Goal: Task Accomplishment & Management: Manage account settings

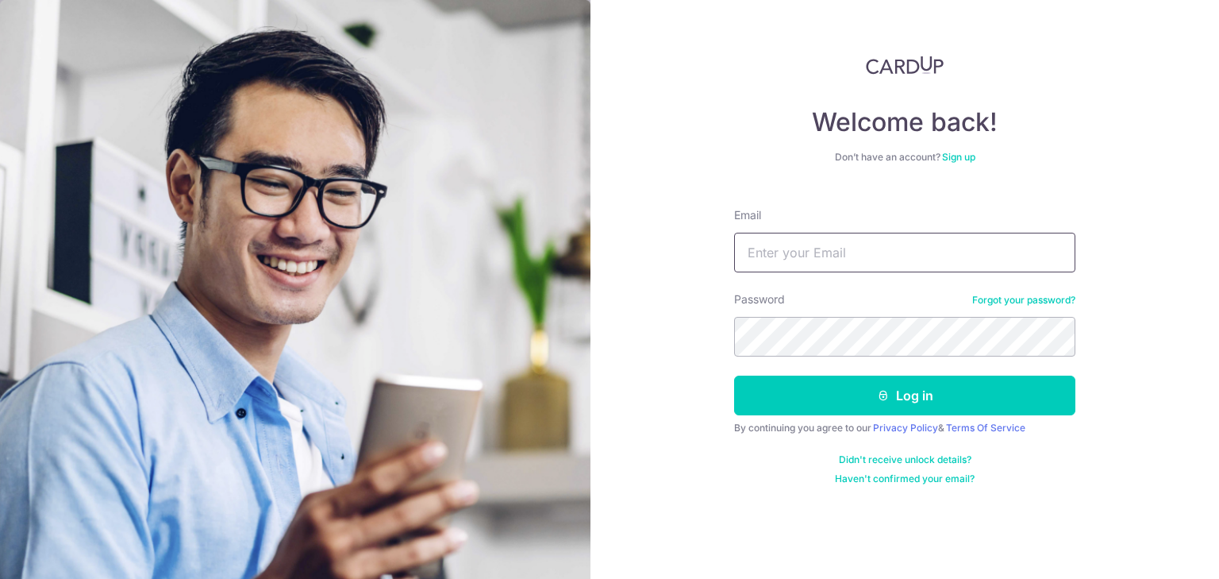
click at [862, 252] on input "Email" at bounding box center [904, 253] width 341 height 40
type input "[EMAIL_ADDRESS][DOMAIN_NAME]"
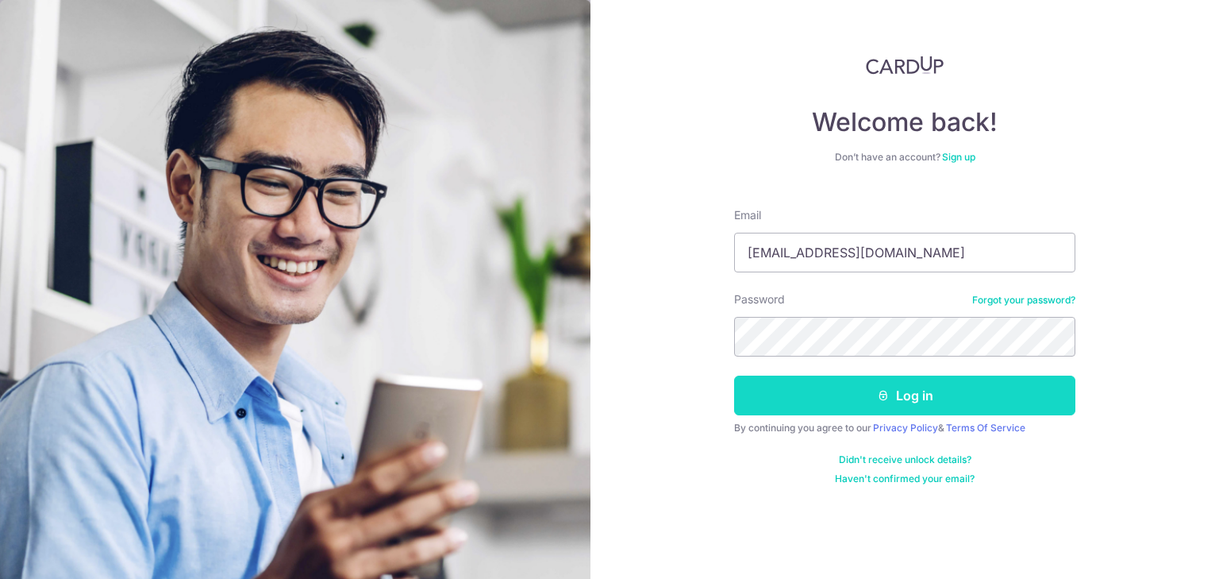
click at [881, 397] on icon "submit" at bounding box center [883, 395] width 13 height 13
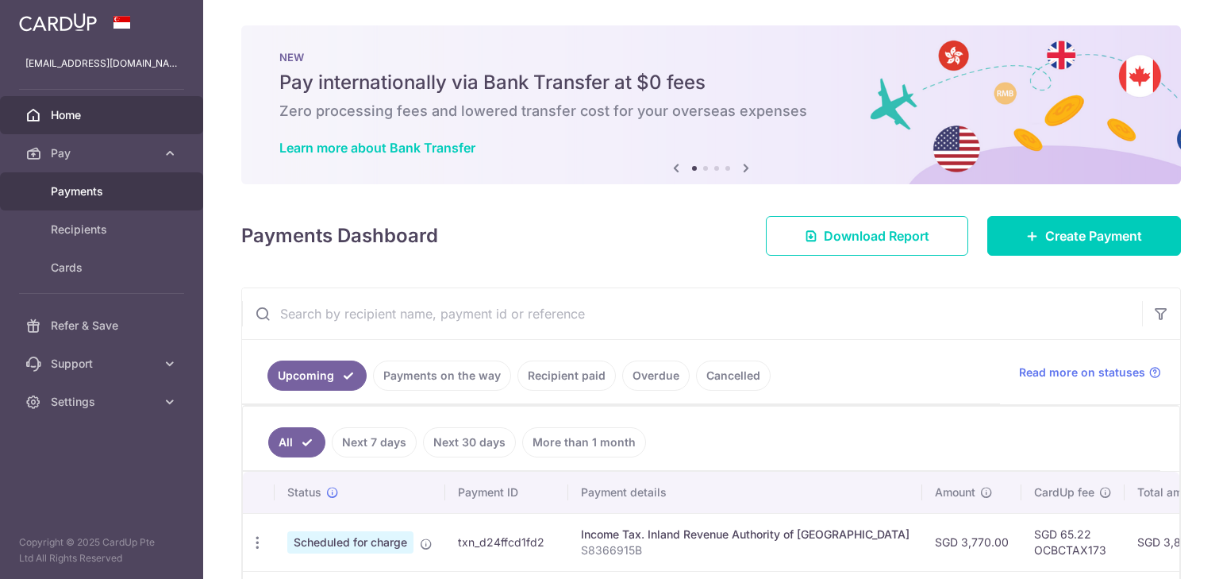
click at [90, 190] on span "Payments" at bounding box center [103, 191] width 105 height 16
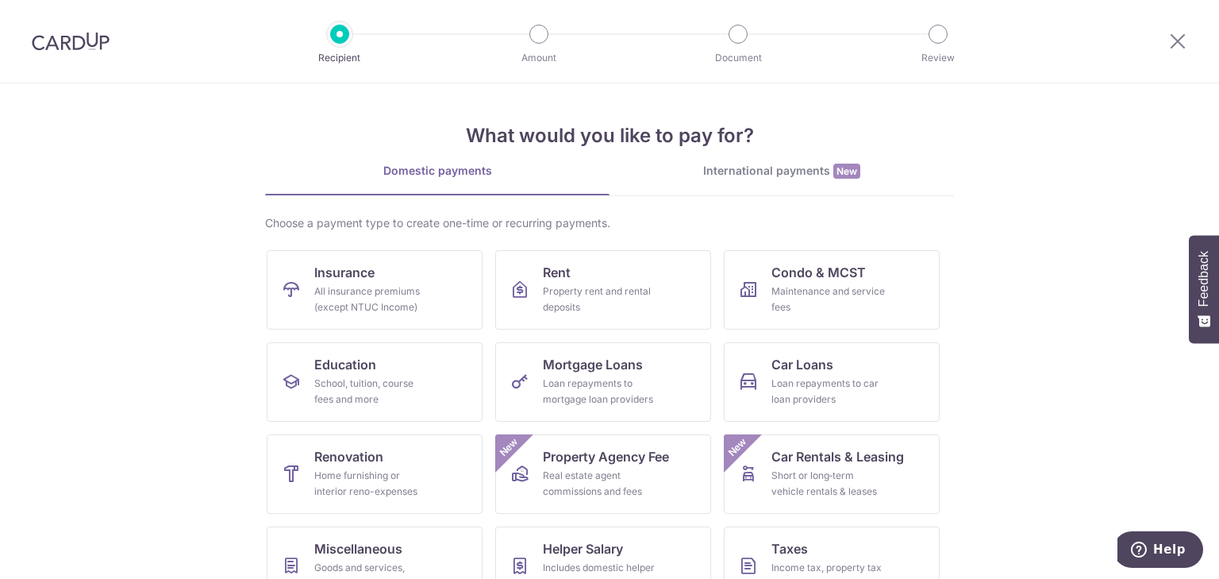
click at [72, 43] on img at bounding box center [71, 41] width 78 height 19
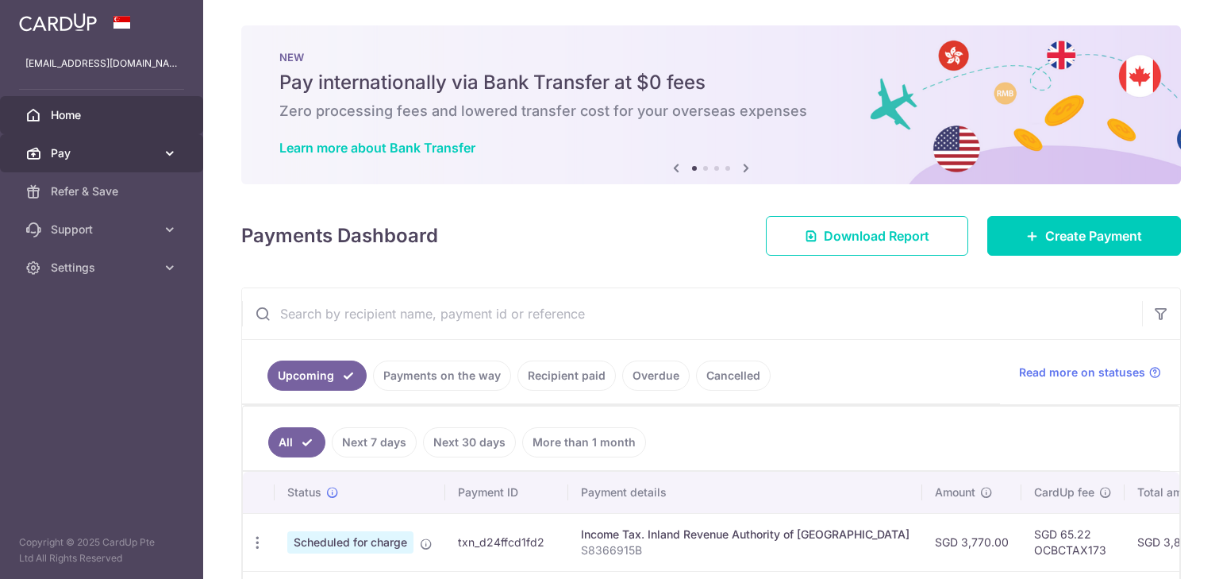
click at [99, 161] on link "Pay" at bounding box center [101, 153] width 203 height 38
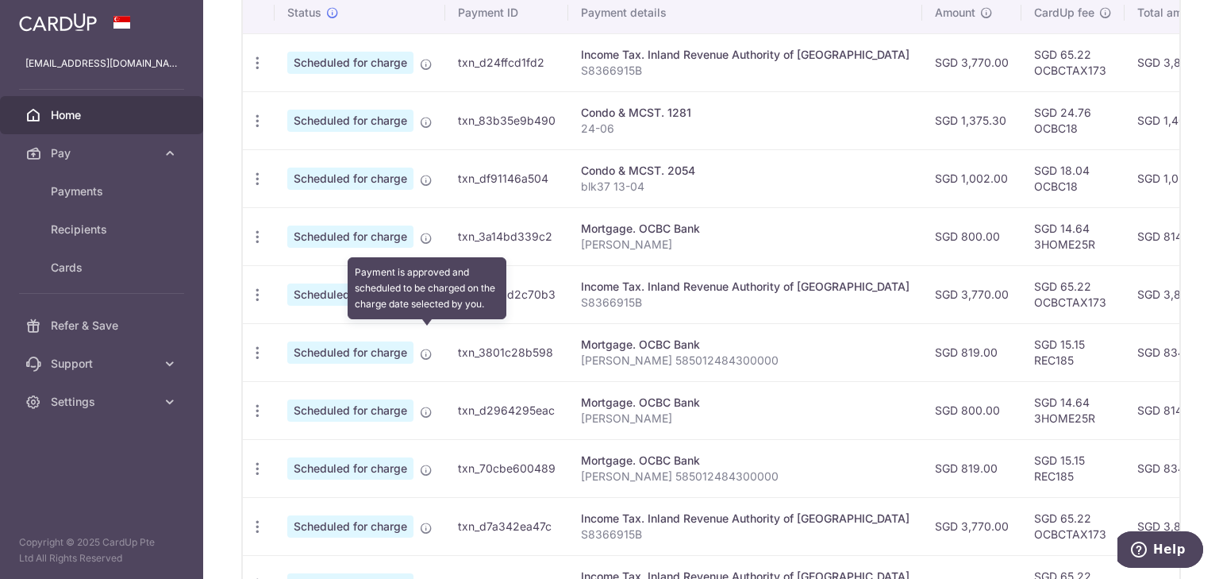
scroll to position [632, 0]
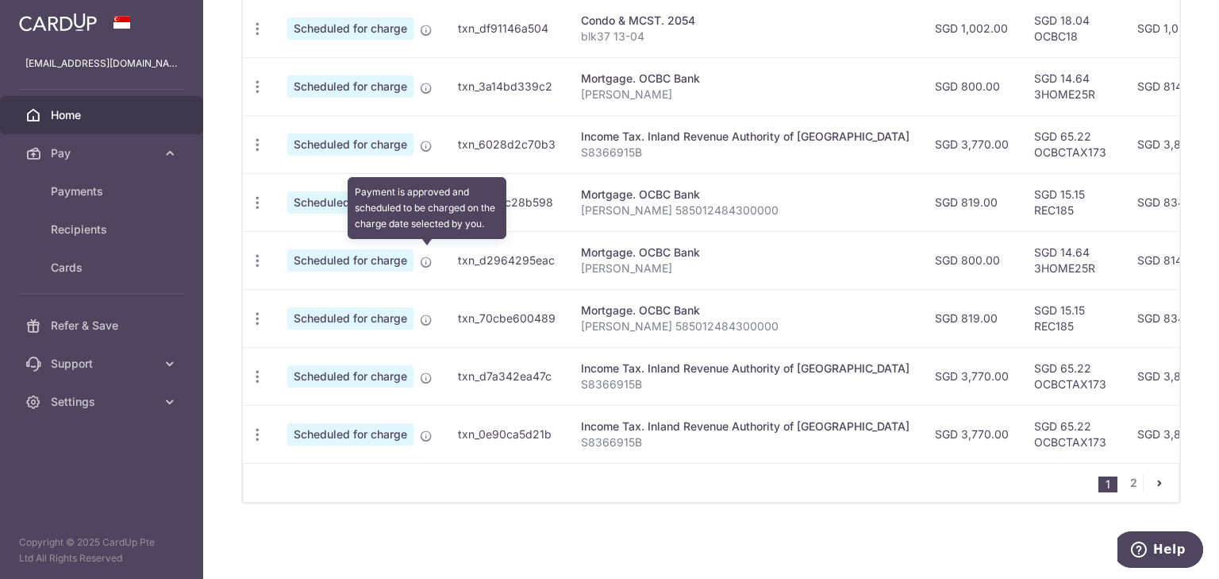
click at [425, 258] on icon at bounding box center [426, 262] width 13 height 13
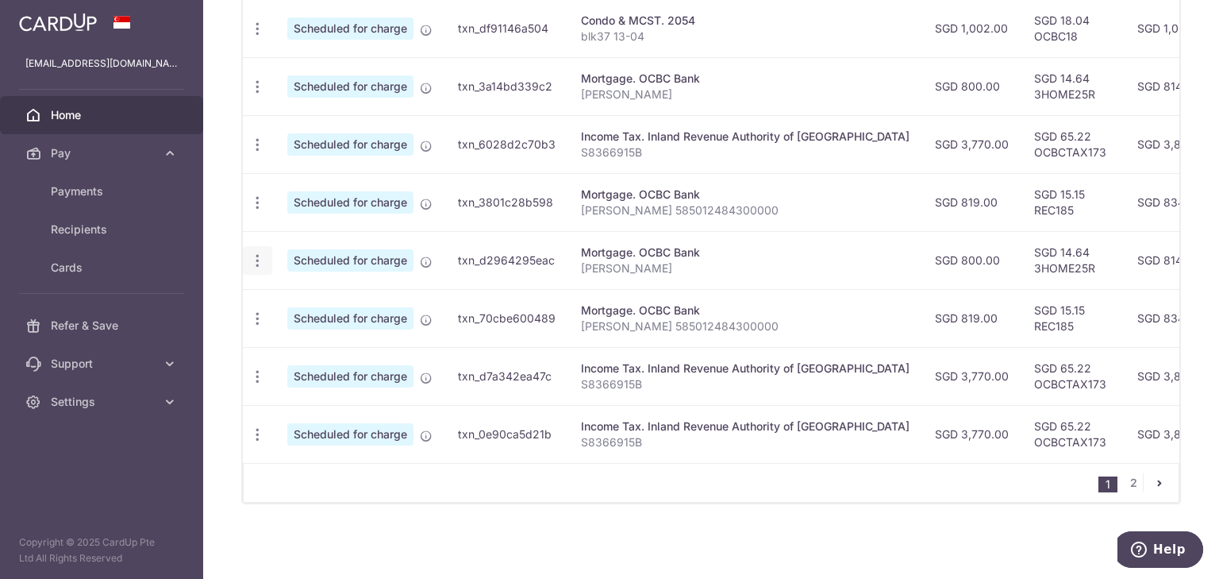
click at [254, 258] on icon "button" at bounding box center [257, 260] width 17 height 17
click at [312, 300] on span "Update payment" at bounding box center [342, 303] width 108 height 19
radio input "true"
type input "800.00"
type input "05/12/2025"
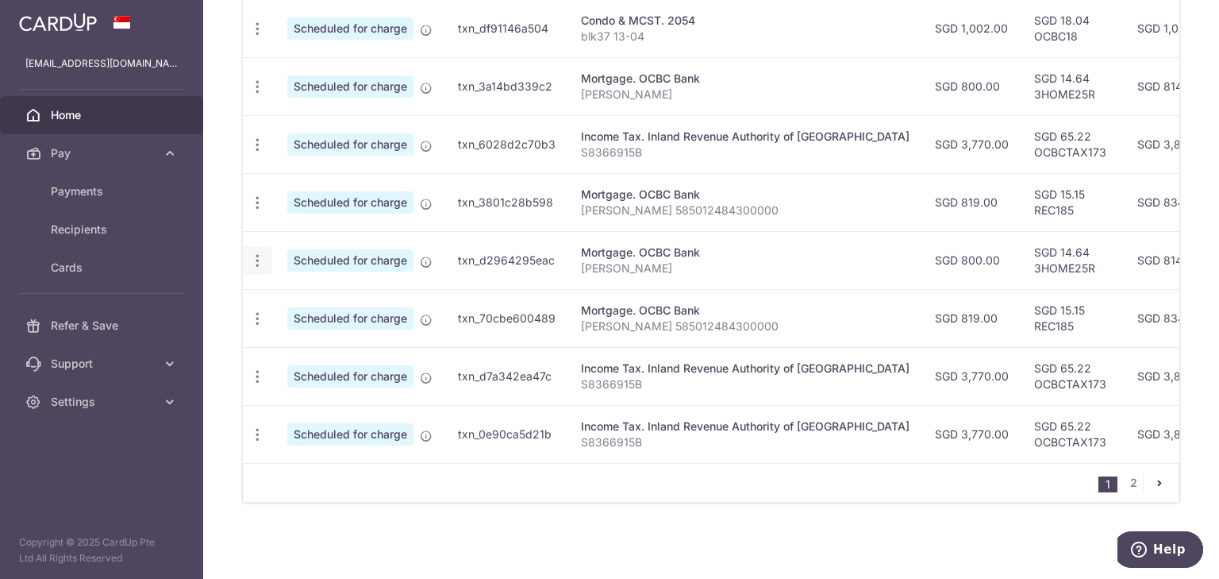
type input "[PERSON_NAME]"
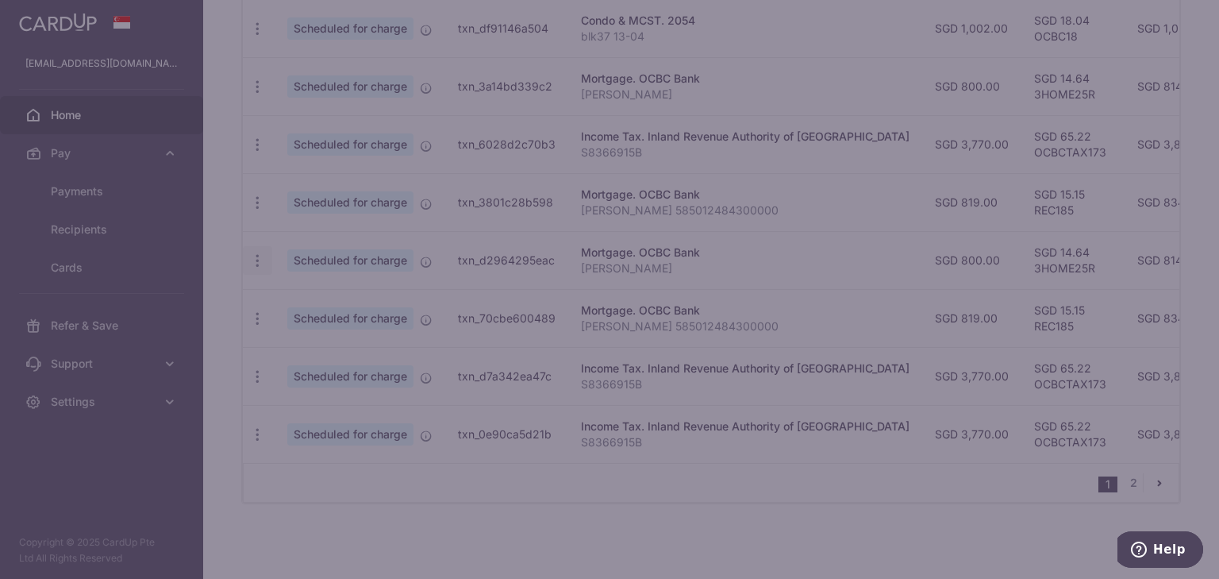
type input "3HOME25R"
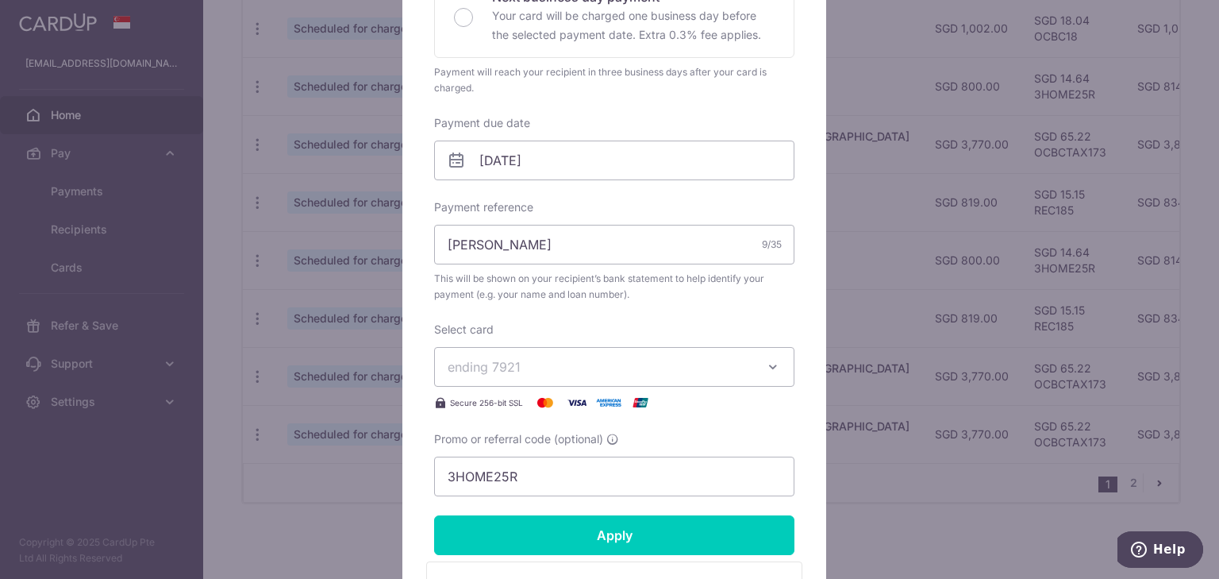
scroll to position [381, 0]
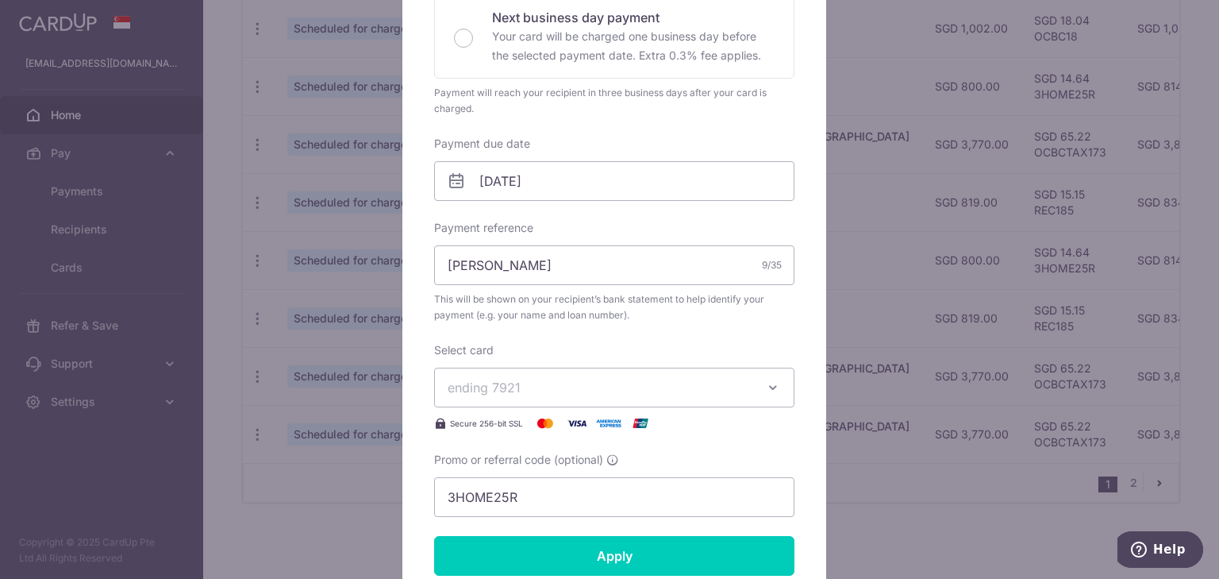
click at [448, 182] on icon at bounding box center [456, 180] width 19 height 19
click at [517, 186] on input "05/12/2025" at bounding box center [614, 181] width 360 height 40
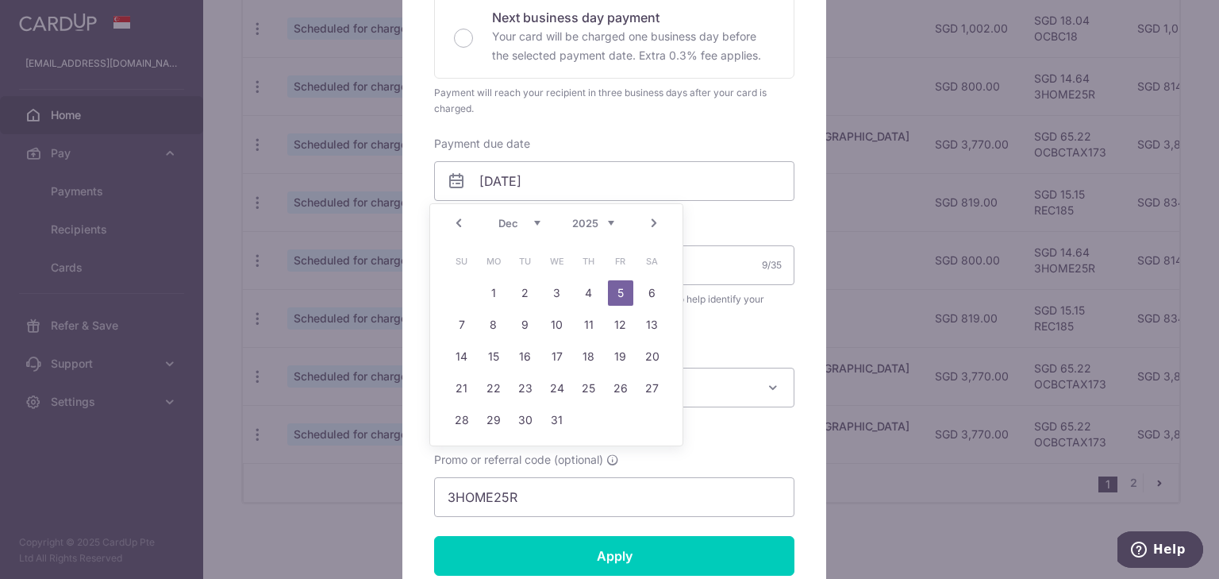
click at [320, 505] on div "Edit payment By clicking apply, you will make changes to all payments to OCBC B…" at bounding box center [609, 289] width 1219 height 579
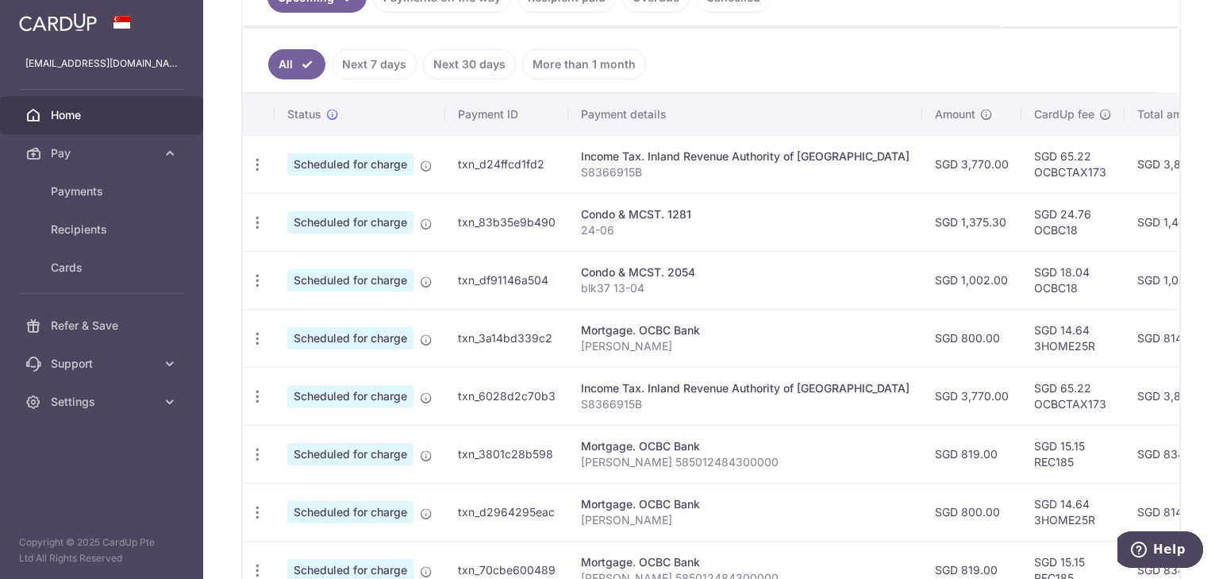
scroll to position [441, 0]
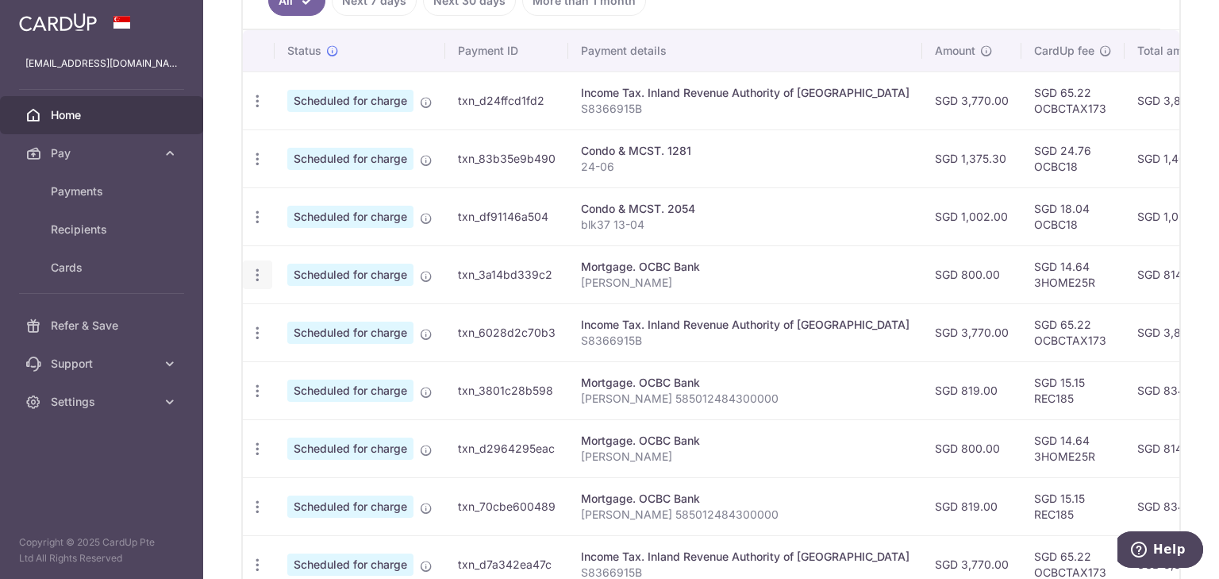
click at [257, 273] on icon "button" at bounding box center [257, 275] width 17 height 17
click at [292, 316] on span "Update payment" at bounding box center [342, 318] width 108 height 19
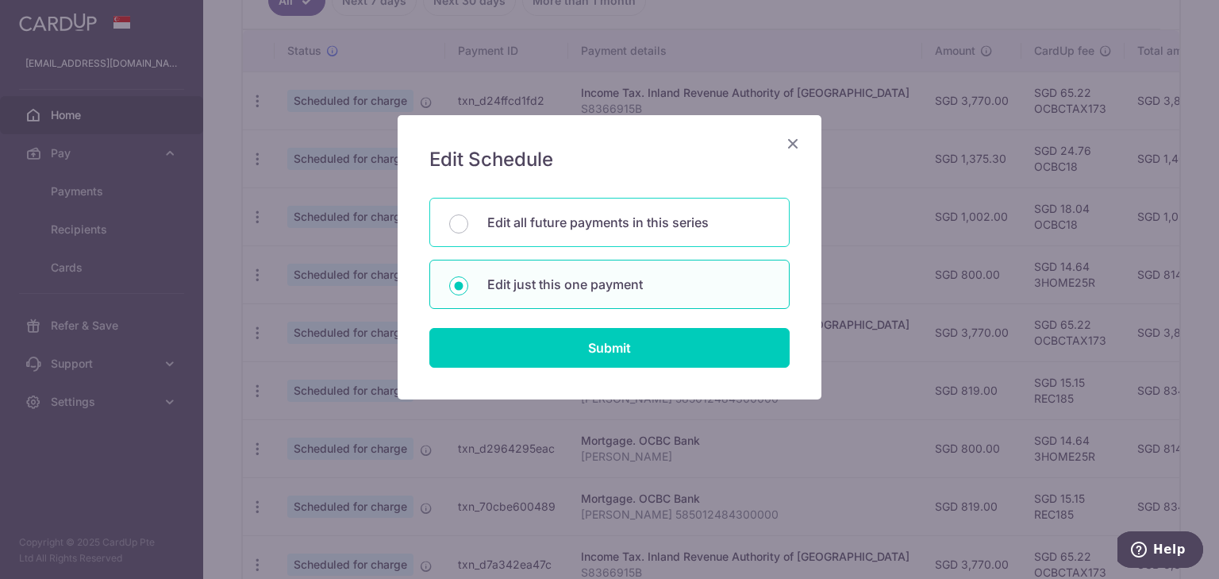
click at [698, 228] on p "Edit all future payments in this series" at bounding box center [628, 222] width 283 height 19
click at [468, 228] on input "Edit all future payments in this series" at bounding box center [458, 223] width 19 height 19
radio input "true"
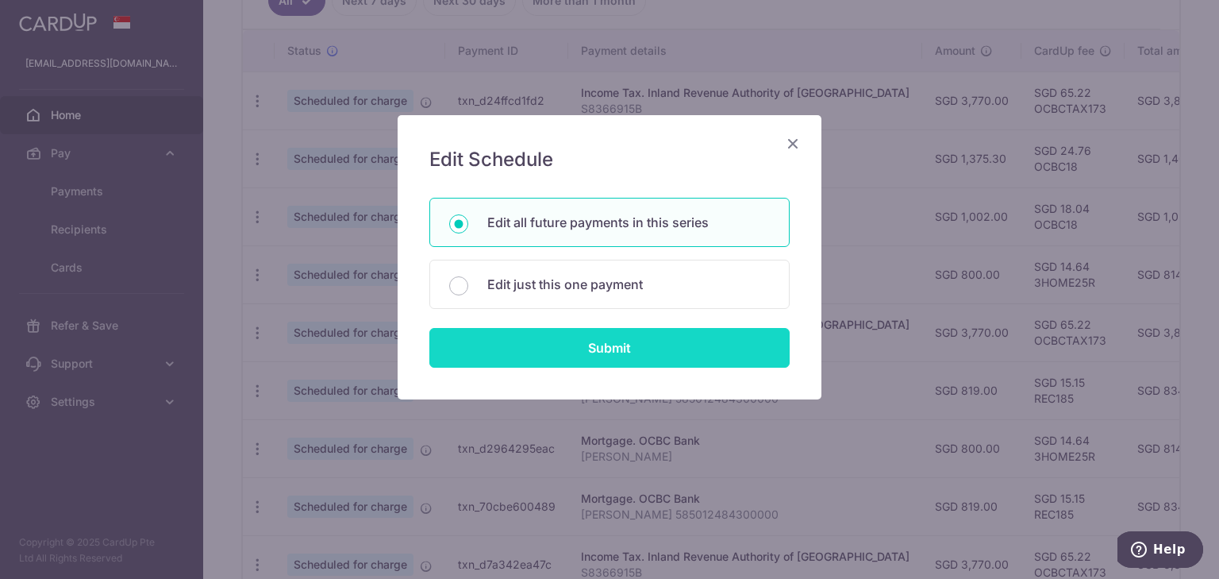
click at [597, 354] on input "Submit" at bounding box center [609, 348] width 360 height 40
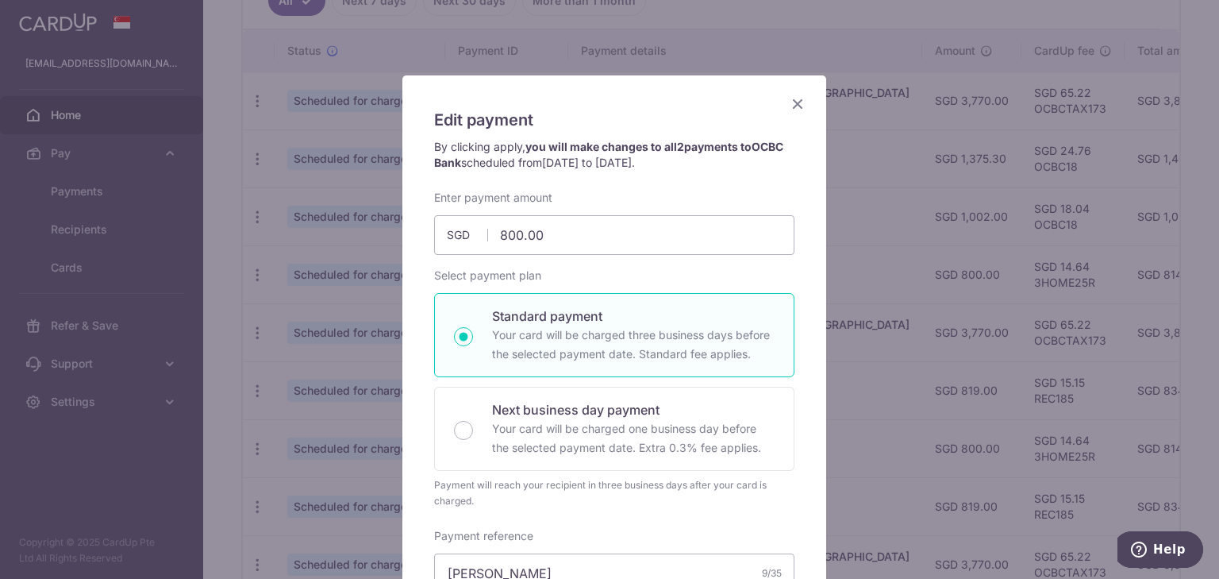
scroll to position [39, 0]
click at [791, 103] on icon "Close" at bounding box center [797, 104] width 19 height 20
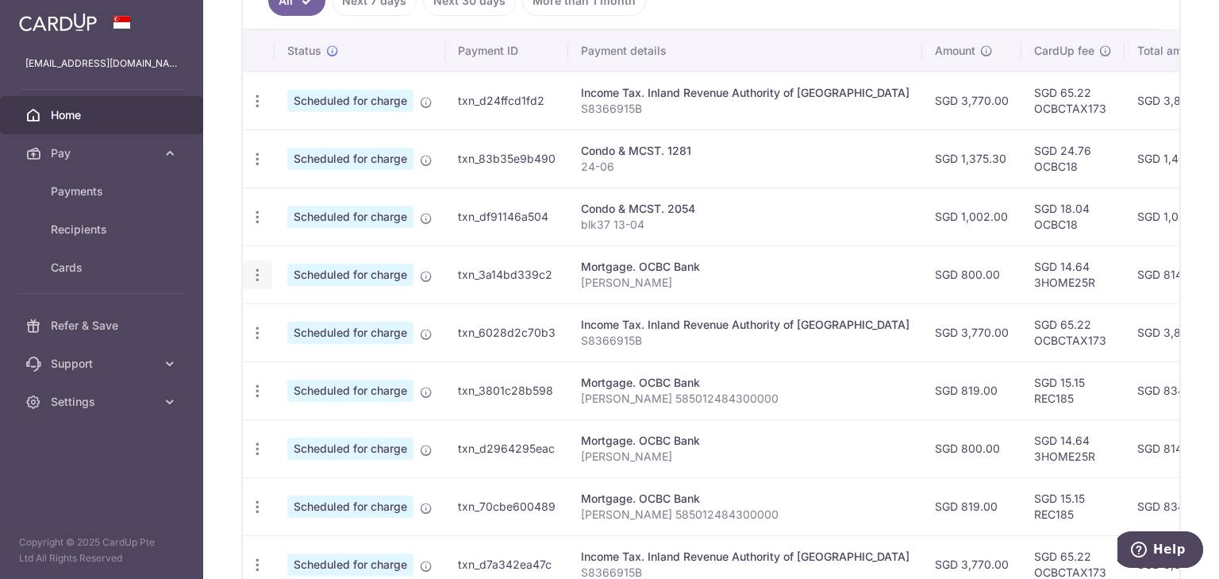
click at [254, 272] on icon "button" at bounding box center [257, 275] width 17 height 17
click at [300, 317] on span "Update payment" at bounding box center [342, 318] width 108 height 19
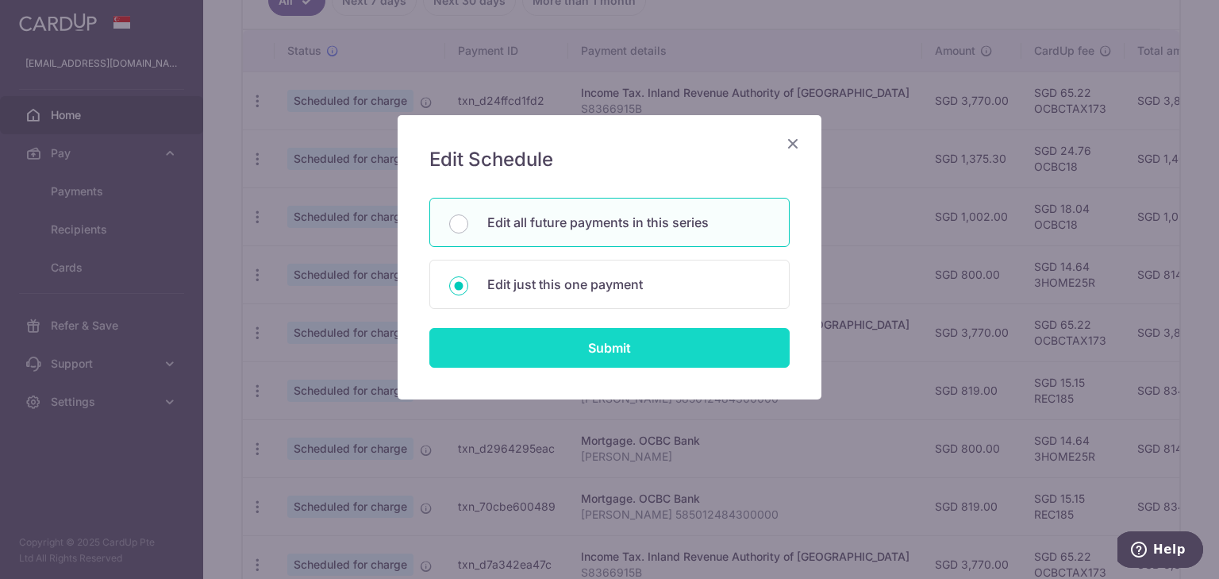
click at [583, 341] on input "Submit" at bounding box center [609, 348] width 360 height 40
radio input "true"
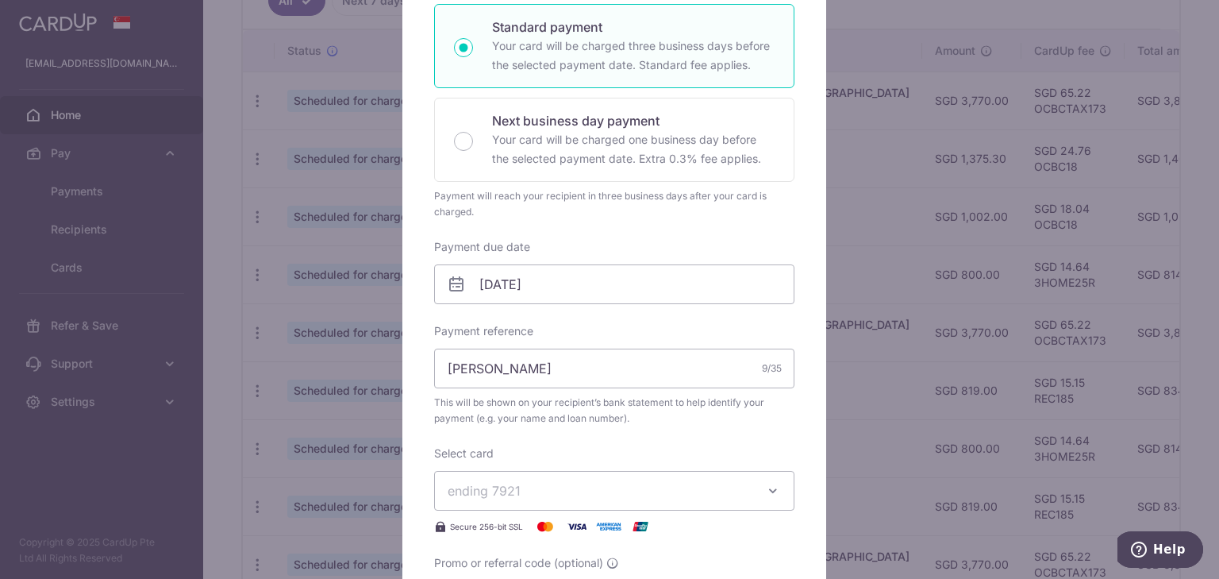
scroll to position [317, 0]
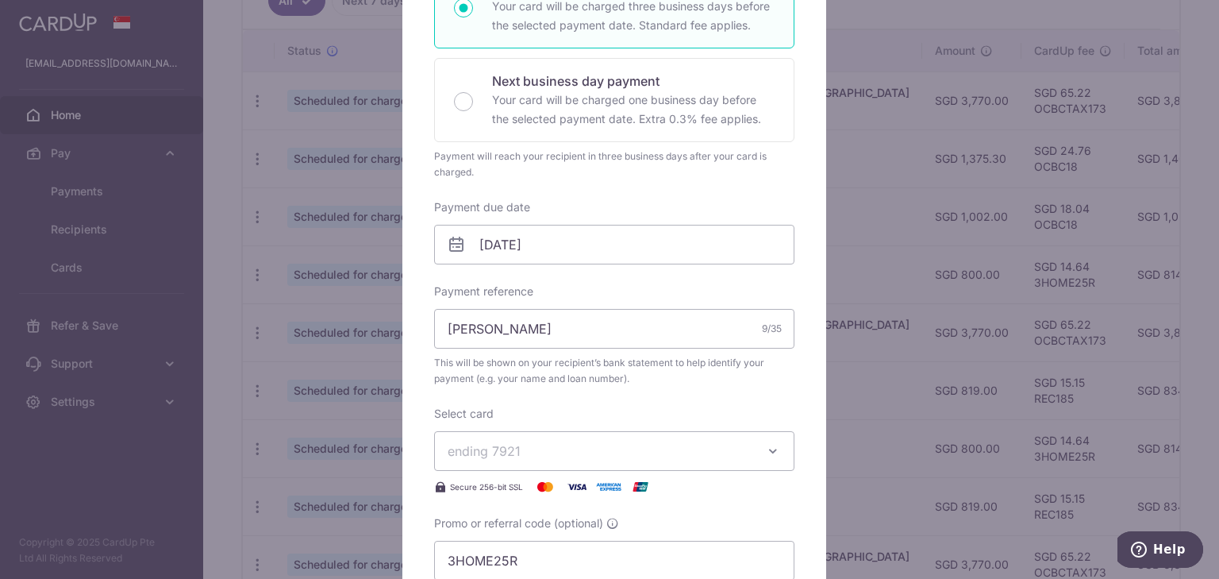
click at [454, 248] on icon at bounding box center [456, 244] width 19 height 19
click at [530, 246] on input "05/11/2025" at bounding box center [614, 245] width 360 height 40
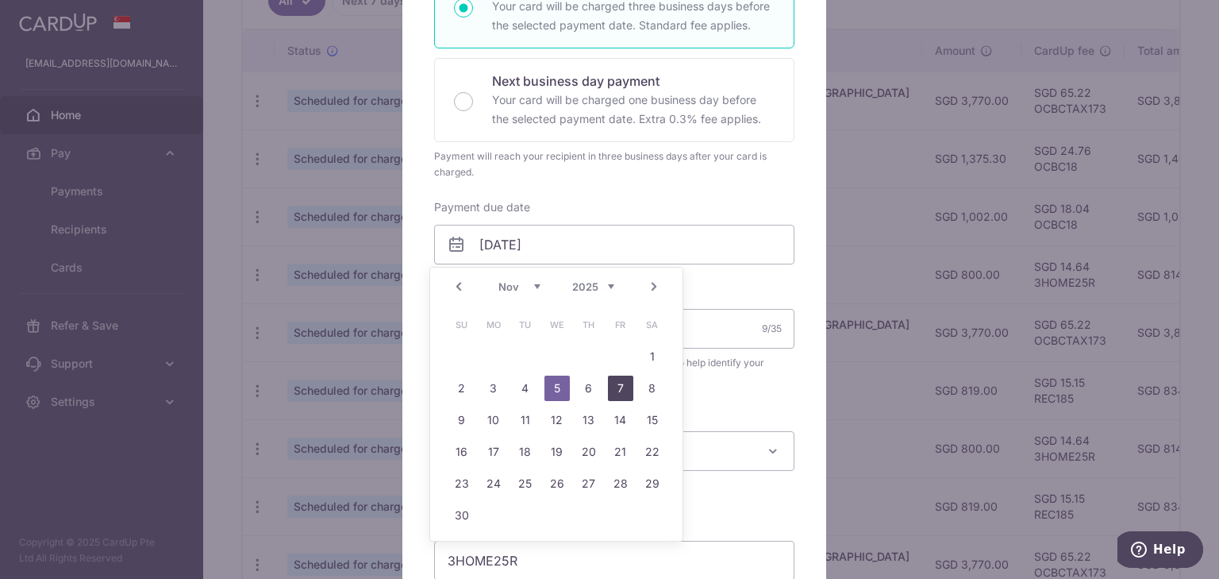
click at [616, 387] on link "7" at bounding box center [620, 387] width 25 height 25
type input "[DATE]"
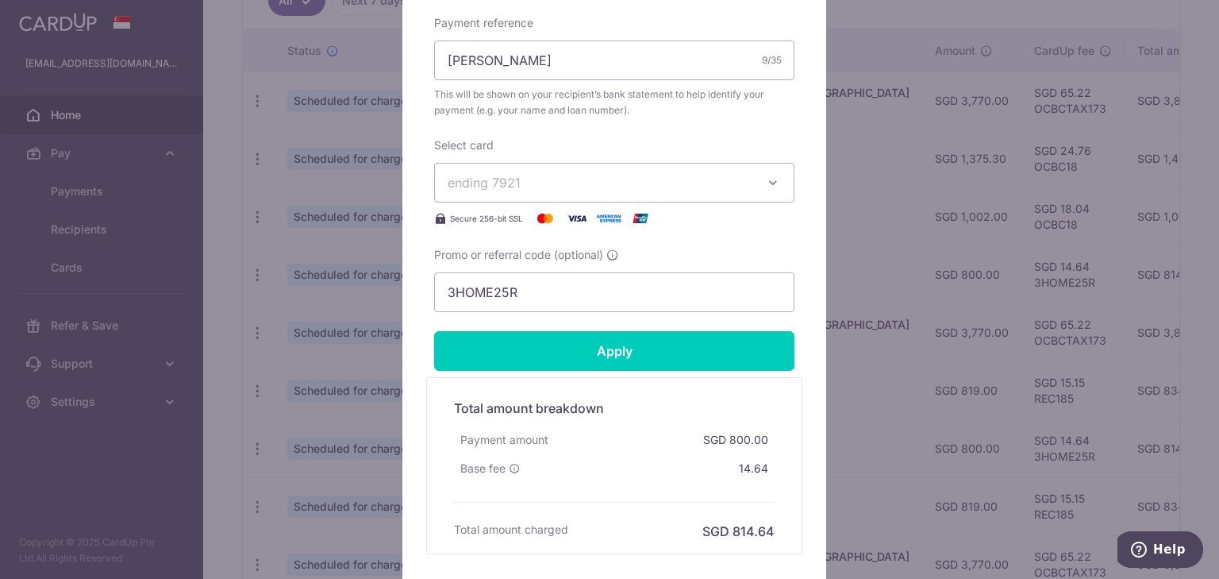
scroll to position [635, 0]
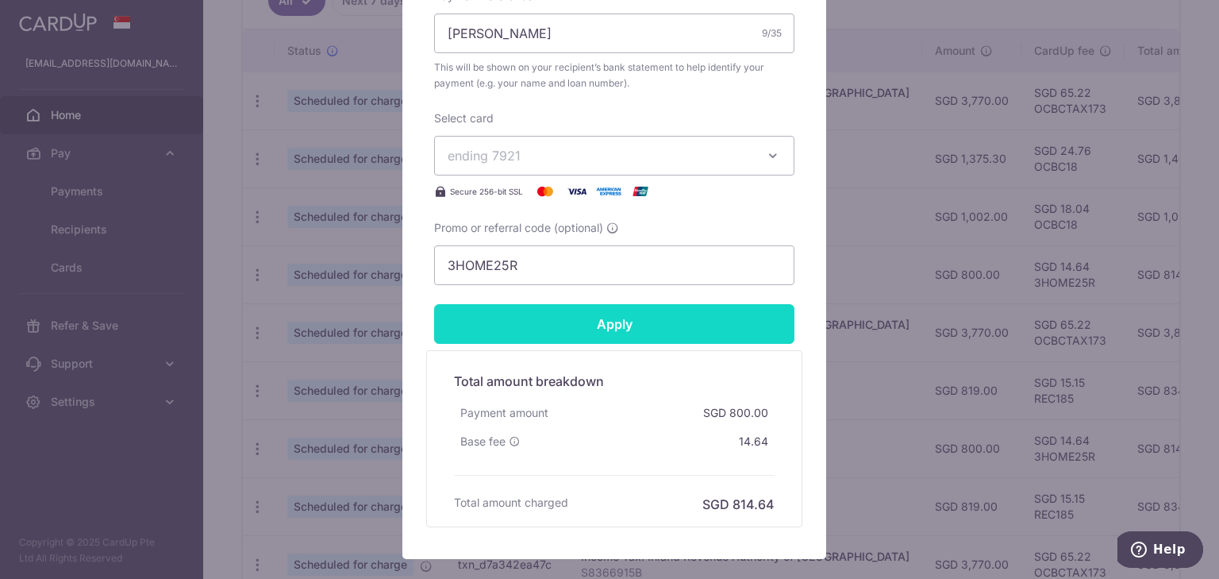
click at [591, 326] on input "Apply" at bounding box center [614, 324] width 360 height 40
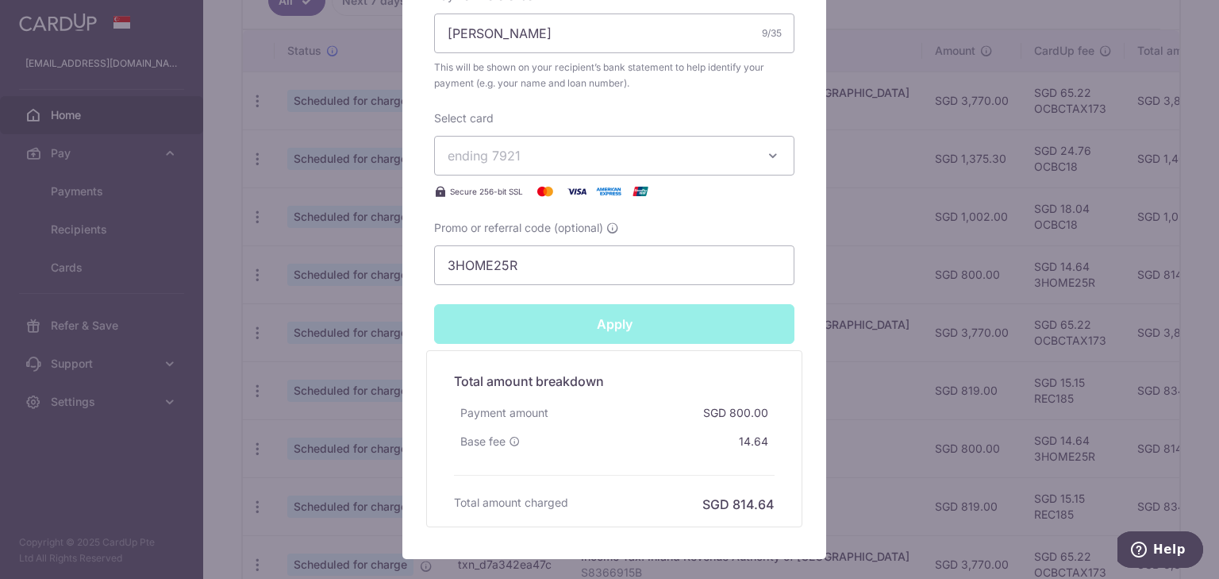
type input "Successfully Applied"
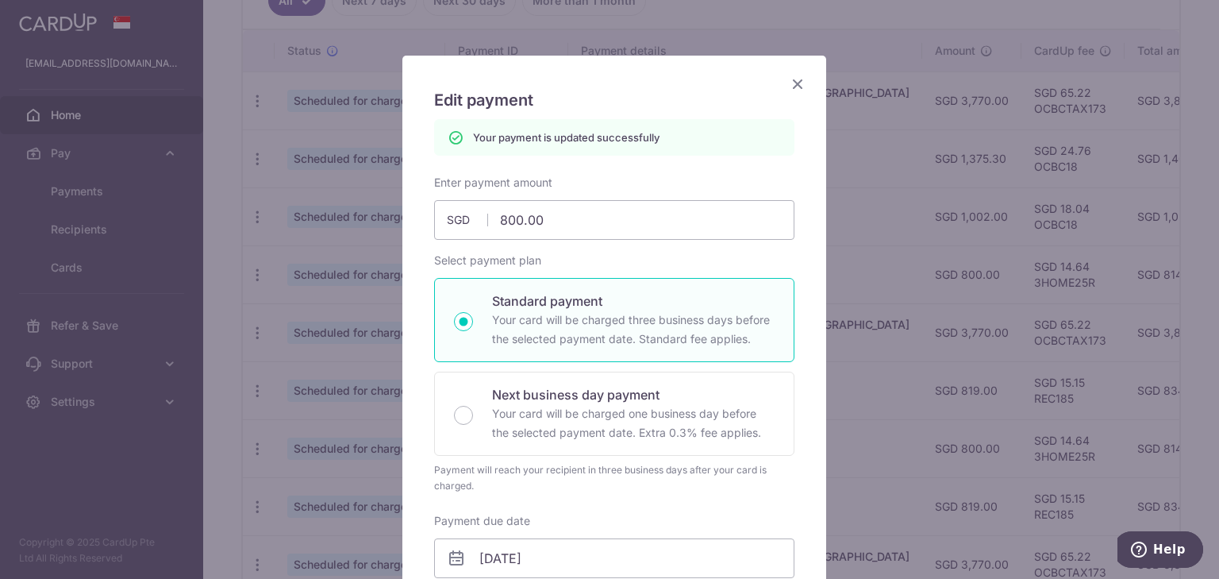
scroll to position [0, 0]
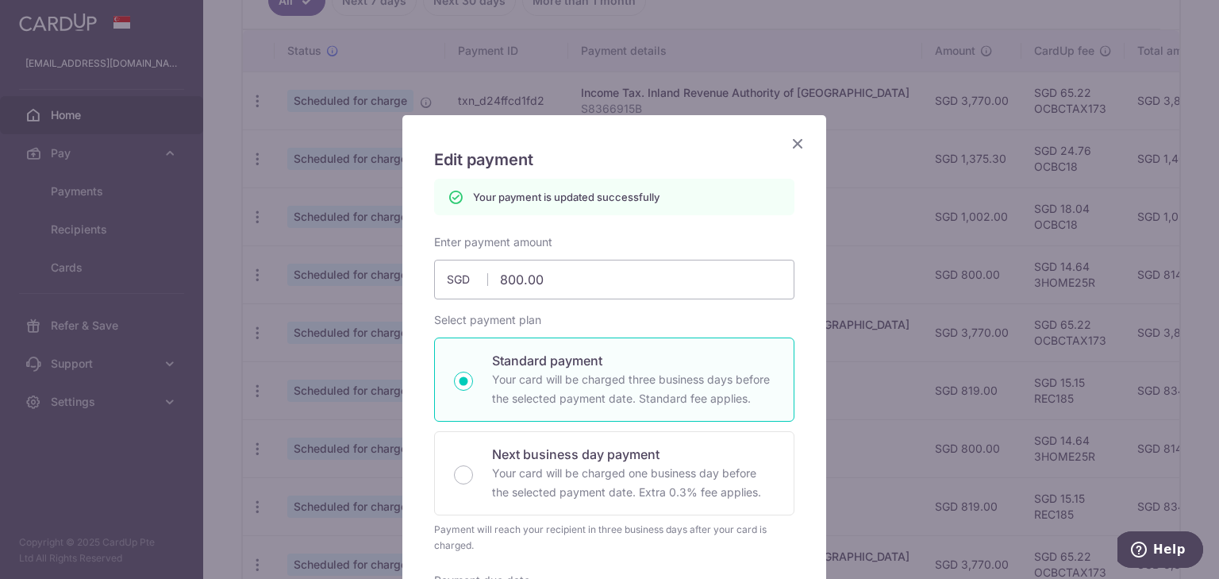
click at [794, 143] on icon "Close" at bounding box center [797, 143] width 19 height 20
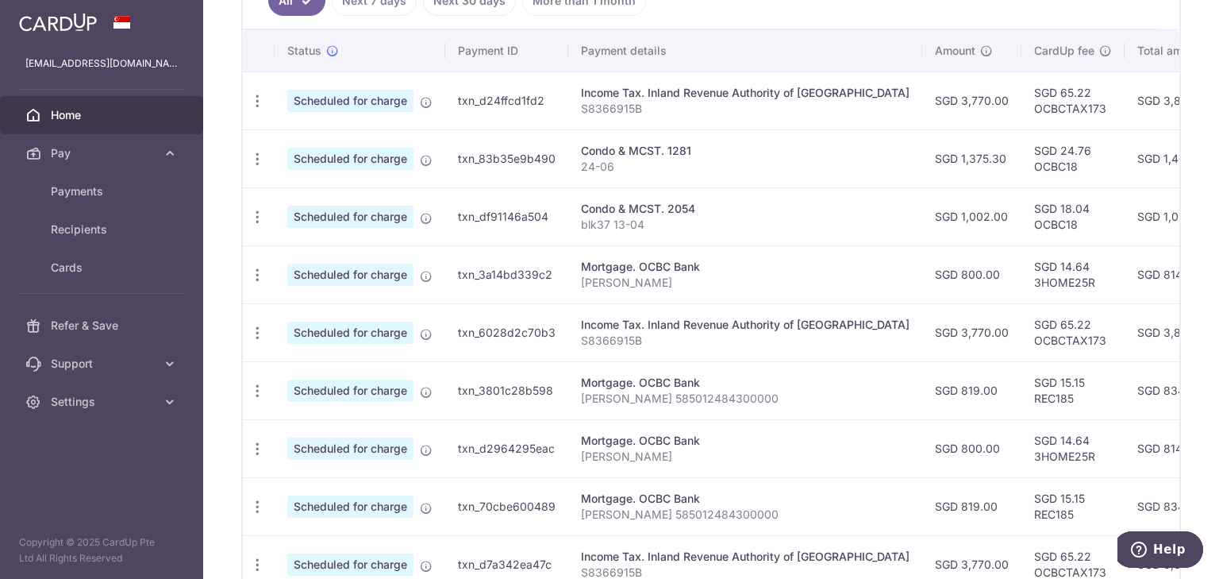
scroll to position [563, 0]
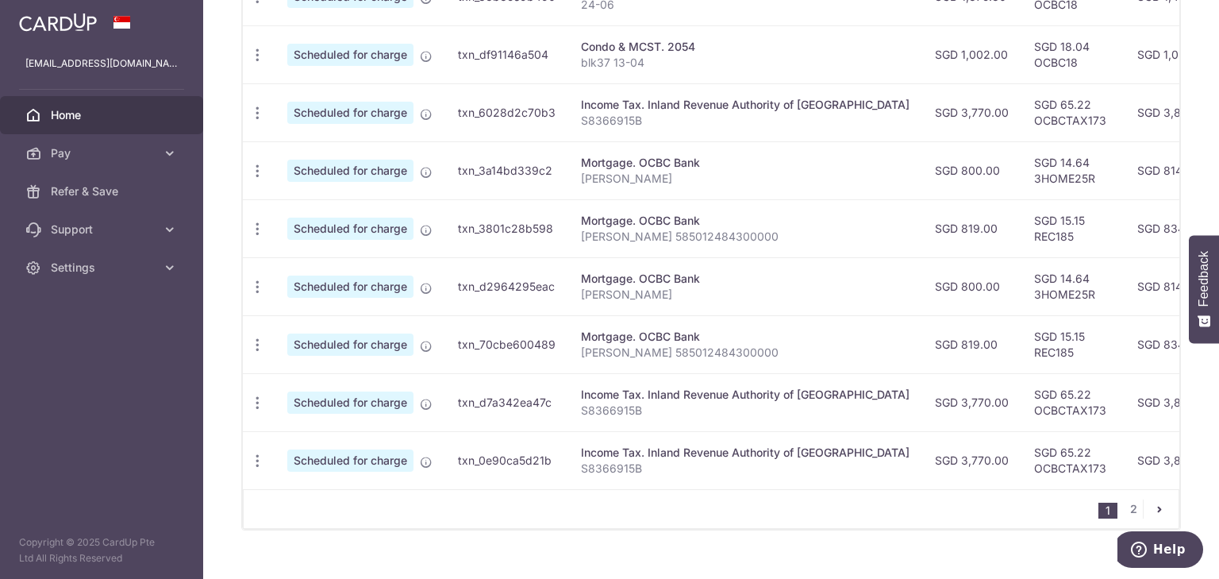
scroll to position [587, 0]
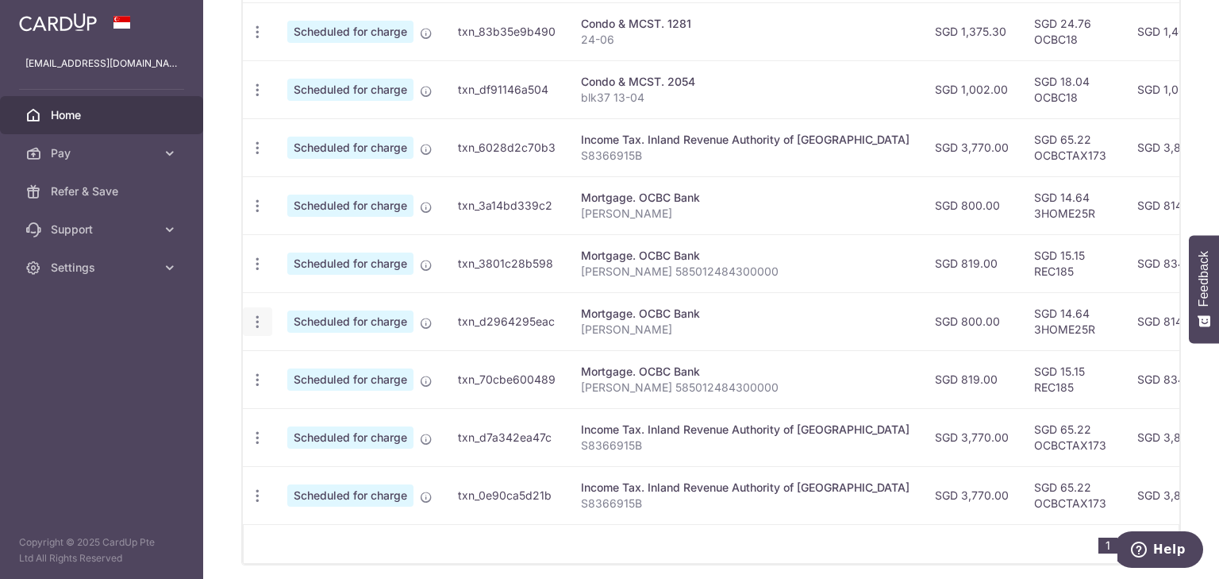
click at [251, 314] on icon "button" at bounding box center [257, 322] width 17 height 17
click at [283, 363] on link "Update payment" at bounding box center [326, 365] width 165 height 38
radio input "true"
type input "800.00"
type input "05/12/2025"
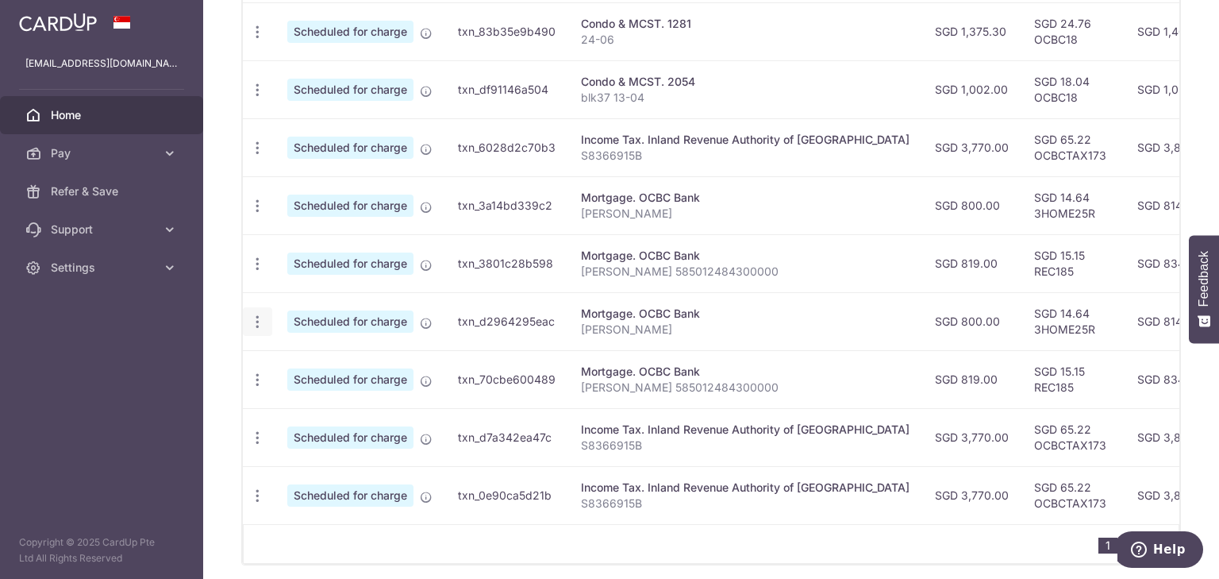
type input "[PERSON_NAME]"
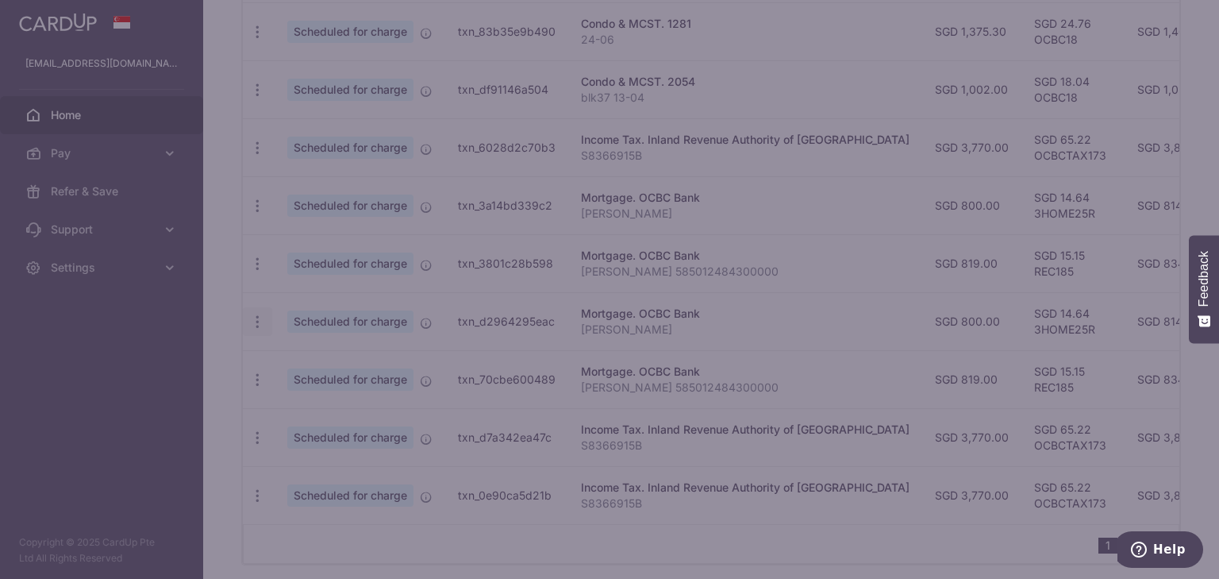
type input "3HOME25R"
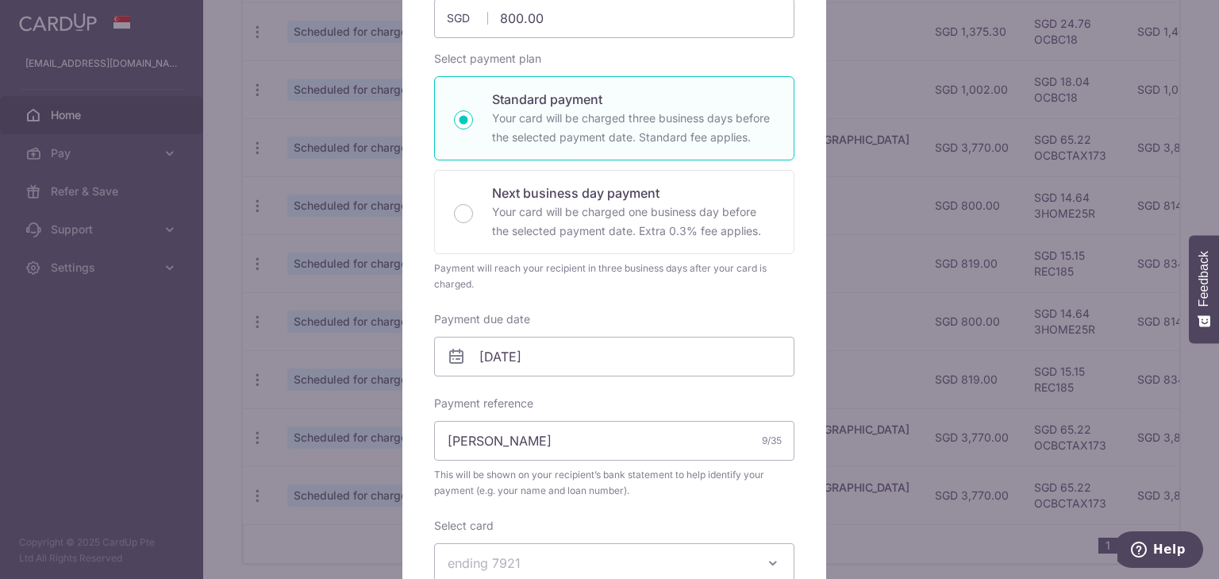
scroll to position [317, 0]
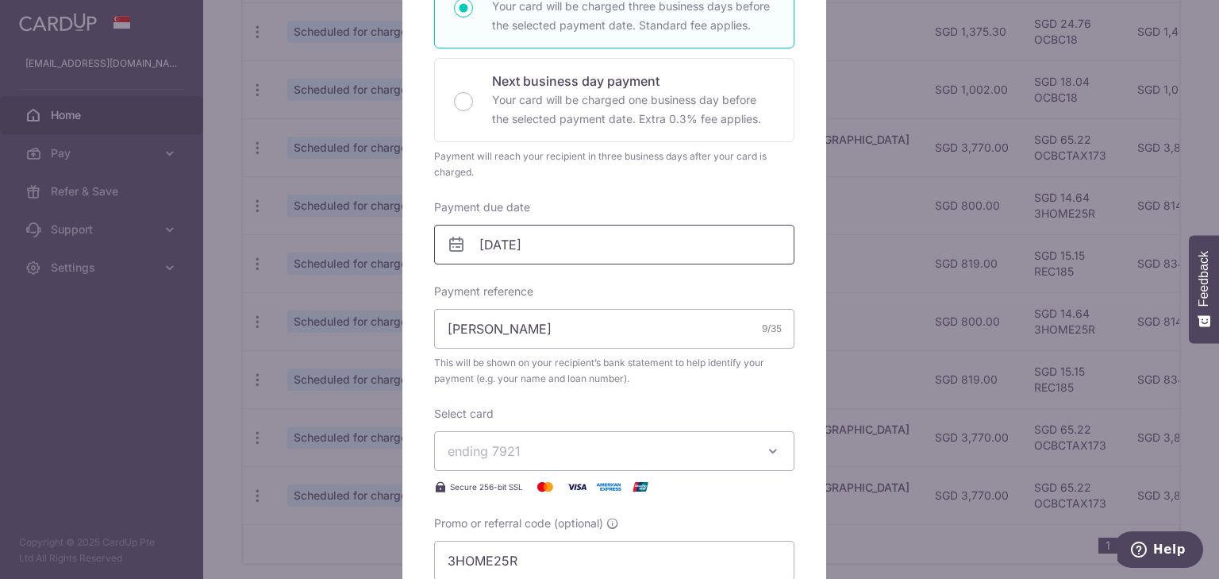
click at [555, 245] on input "05/12/2025" at bounding box center [614, 245] width 360 height 40
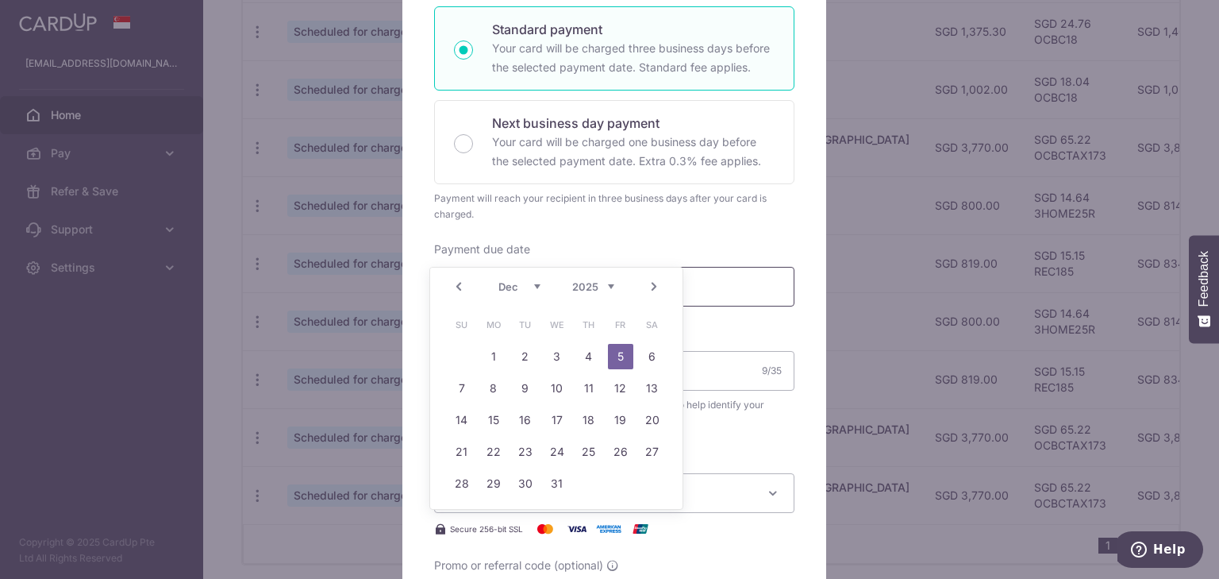
scroll to position [254, 0]
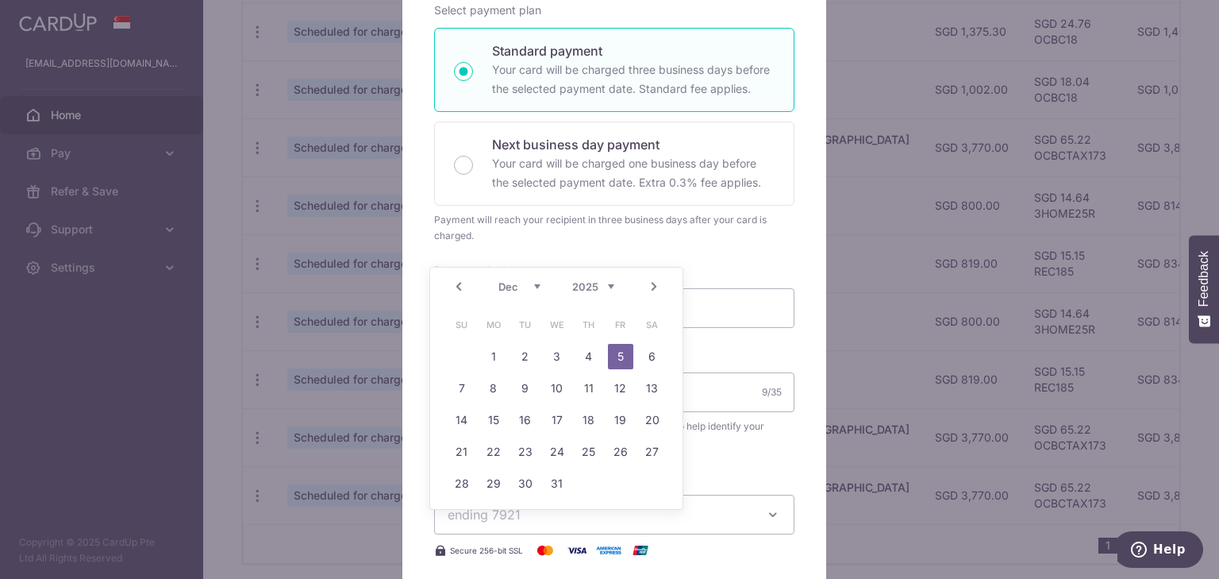
click at [1174, 336] on div "Edit payment By clicking apply, you will make changes to all payments to OCBC B…" at bounding box center [609, 289] width 1219 height 579
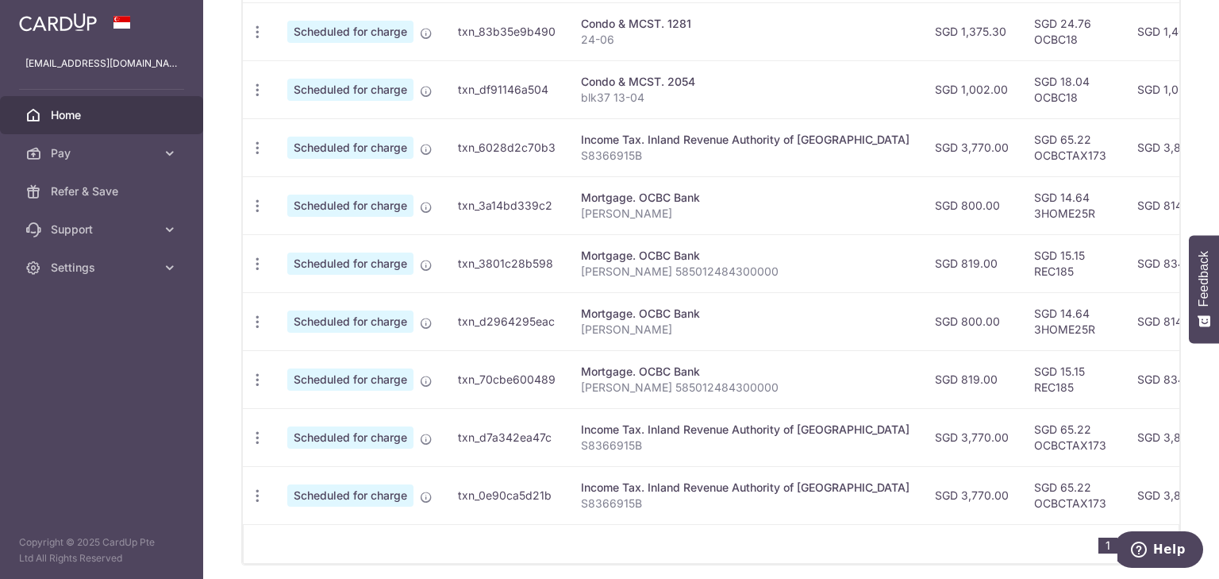
click at [221, 404] on div "× Pause Schedule Pause all future payments in this series Pause just this one p…" at bounding box center [711, 289] width 1016 height 579
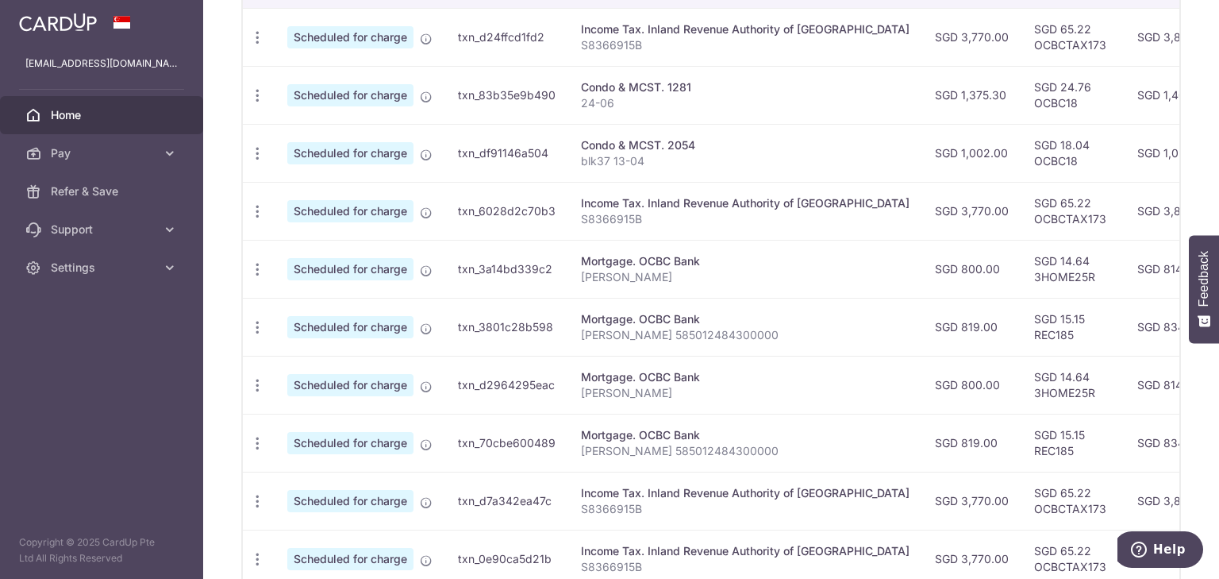
scroll to position [651, 0]
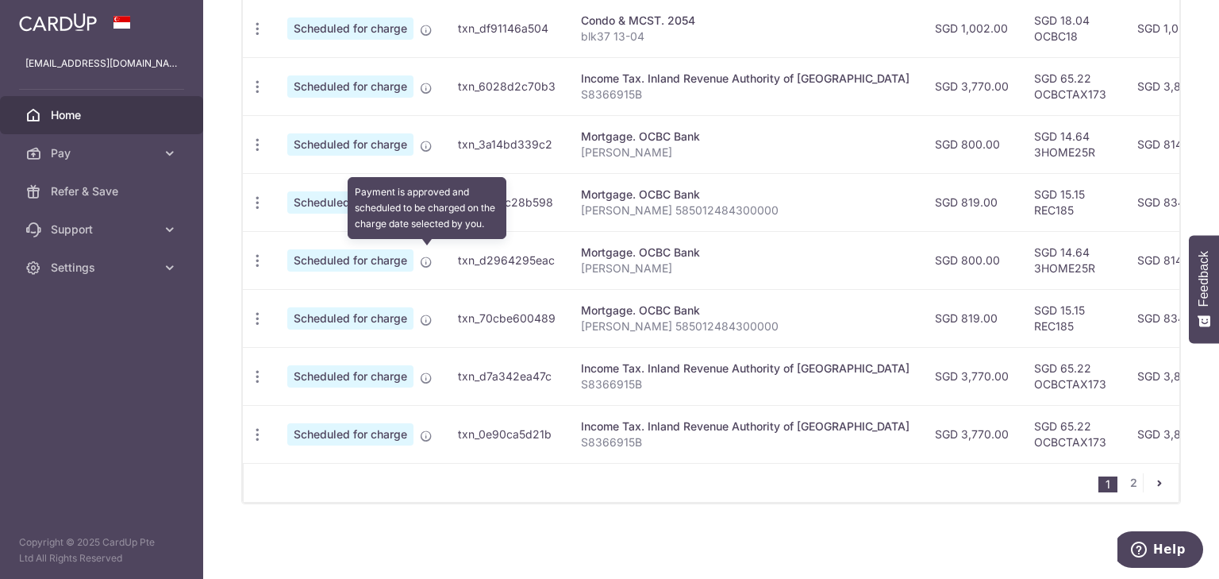
click at [428, 256] on icon at bounding box center [426, 262] width 13 height 13
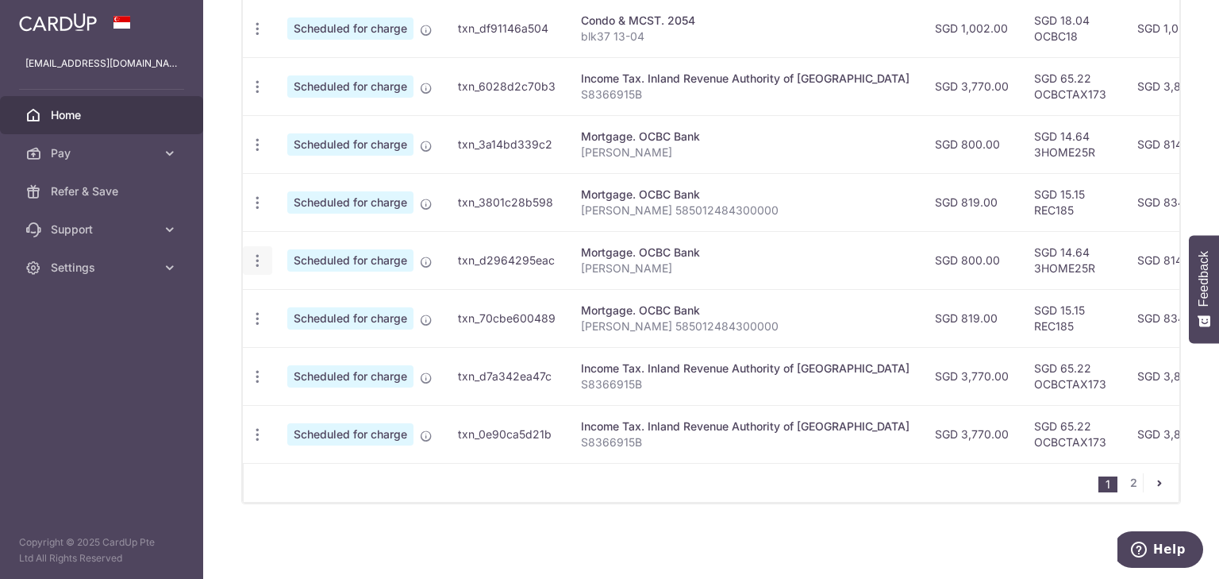
click at [263, 257] on icon "button" at bounding box center [257, 260] width 17 height 17
click at [331, 305] on span "Update payment" at bounding box center [342, 303] width 108 height 19
radio input "true"
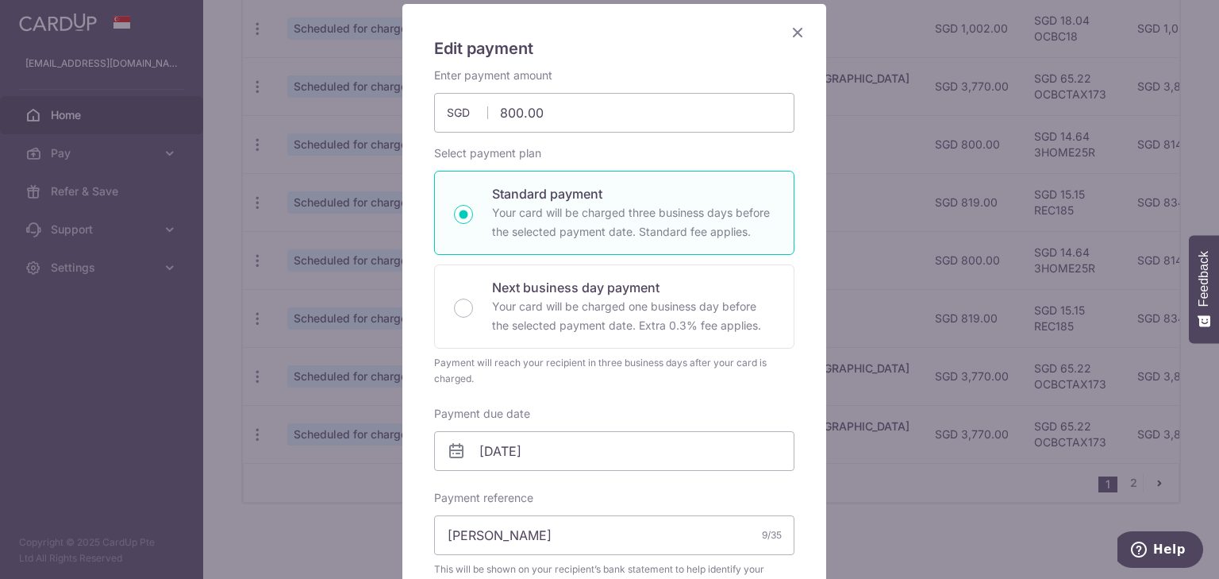
scroll to position [254, 0]
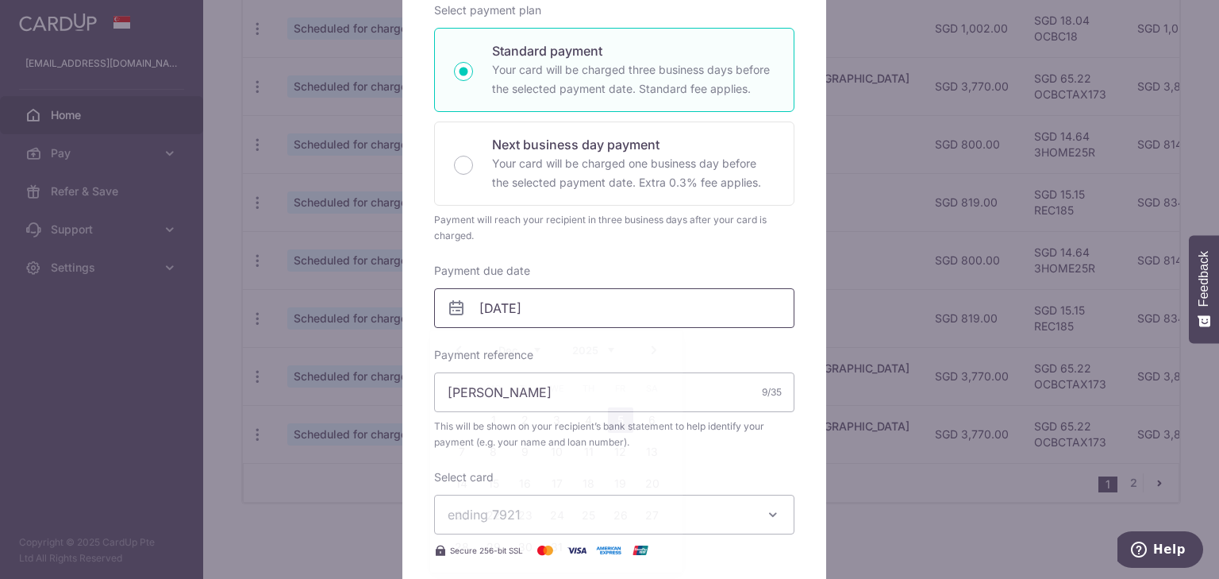
click at [493, 314] on input "05/12/2025" at bounding box center [614, 308] width 360 height 40
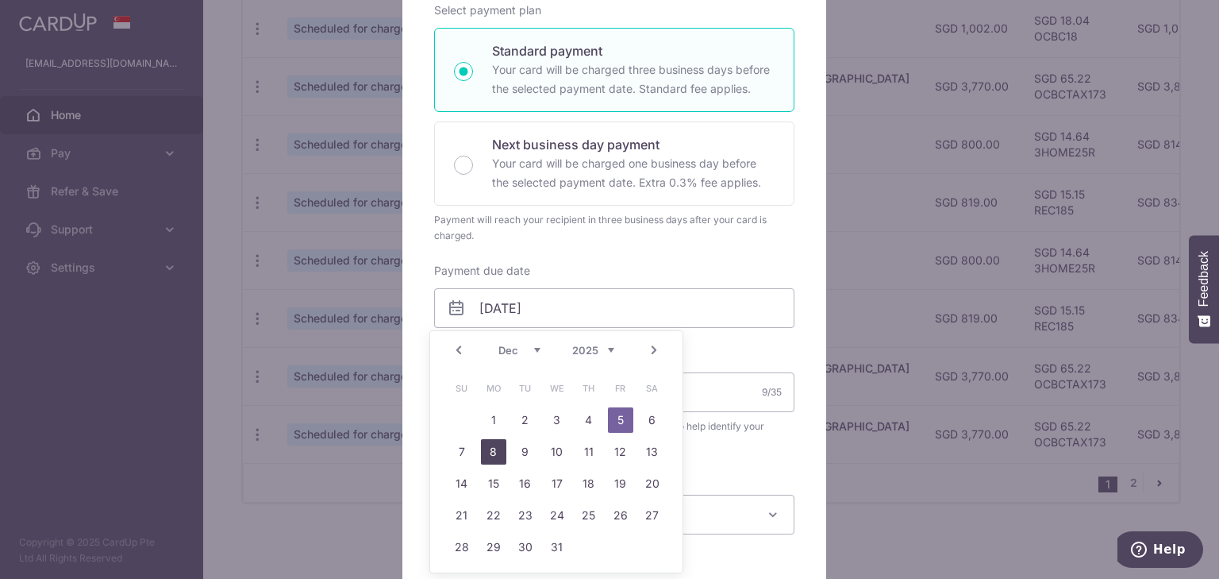
click at [488, 449] on link "8" at bounding box center [493, 451] width 25 height 25
type input "[DATE]"
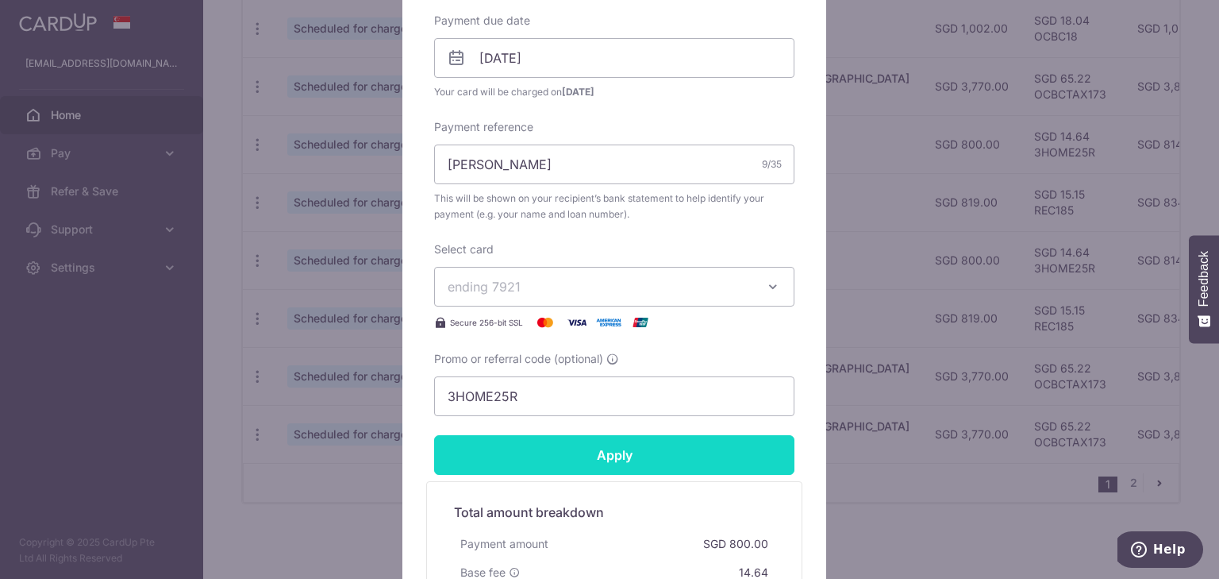
scroll to position [508, 0]
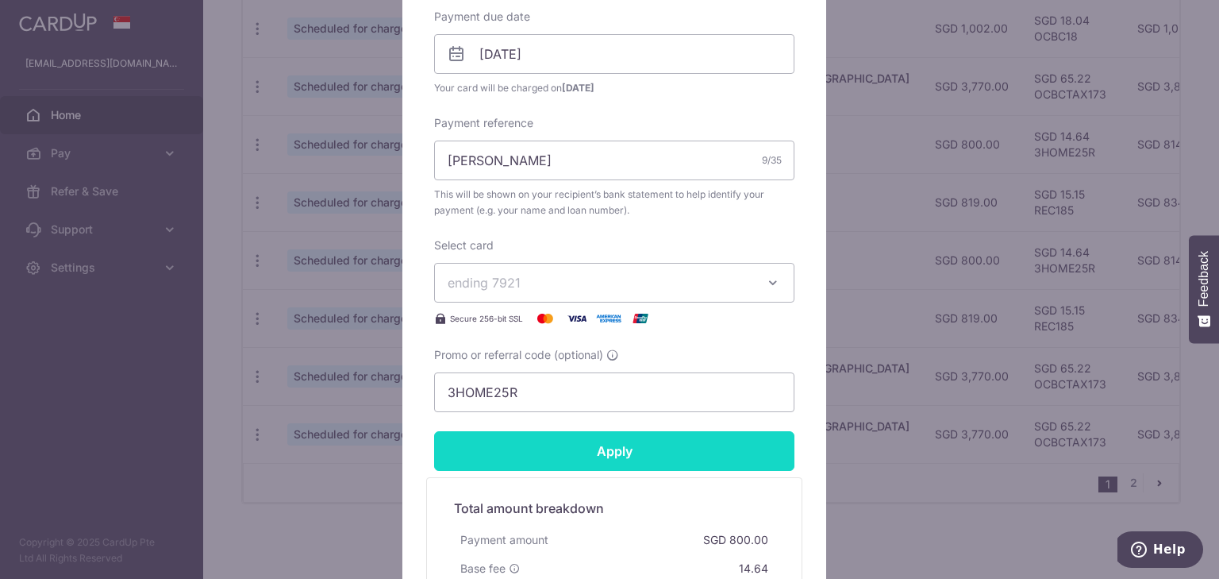
click at [591, 451] on input "Apply" at bounding box center [614, 451] width 360 height 40
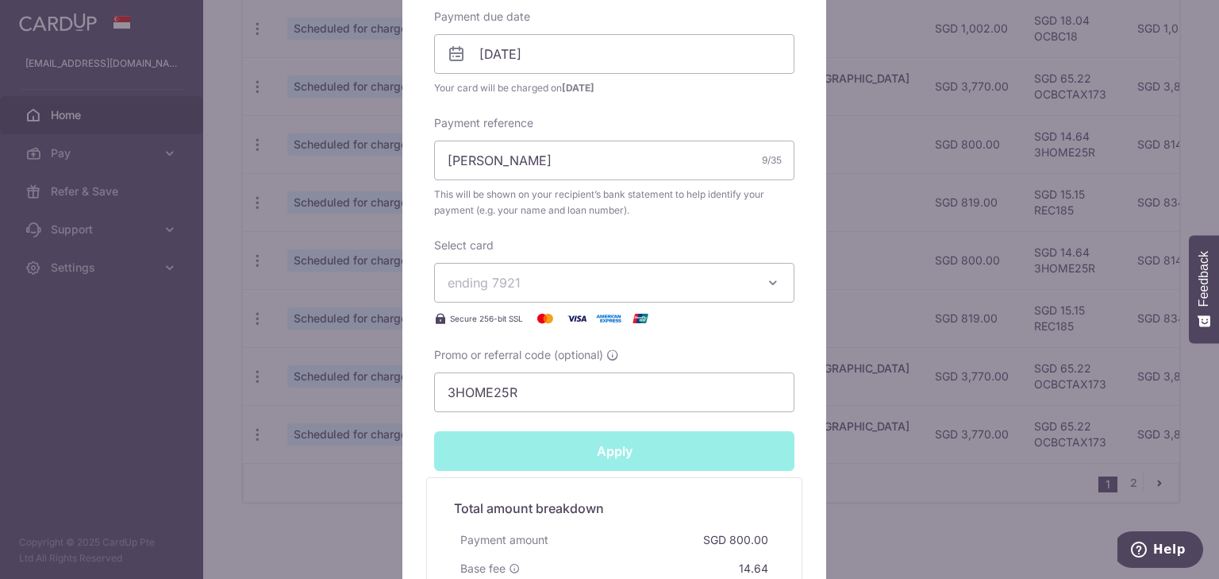
type input "Successfully Applied"
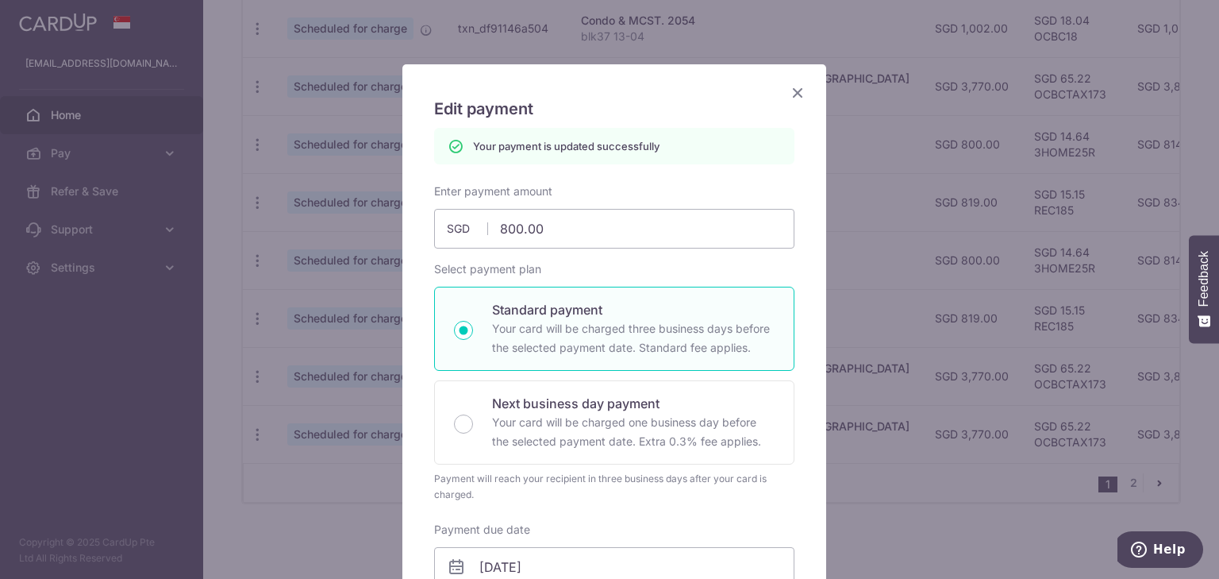
scroll to position [0, 0]
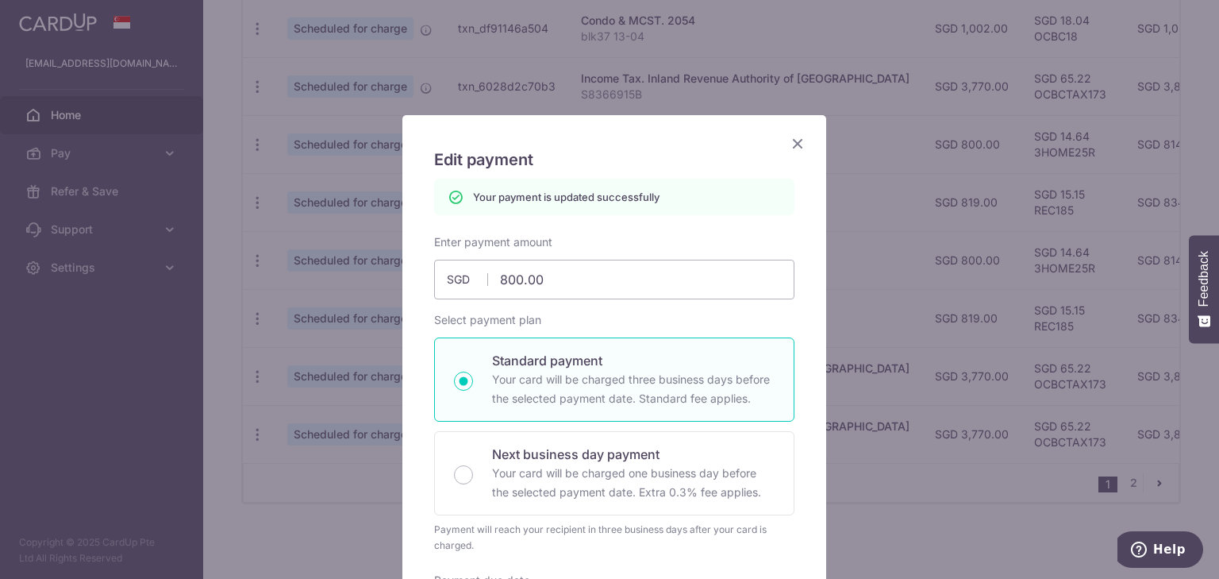
click at [794, 143] on icon "Close" at bounding box center [797, 143] width 19 height 20
